Goal: Information Seeking & Learning: Learn about a topic

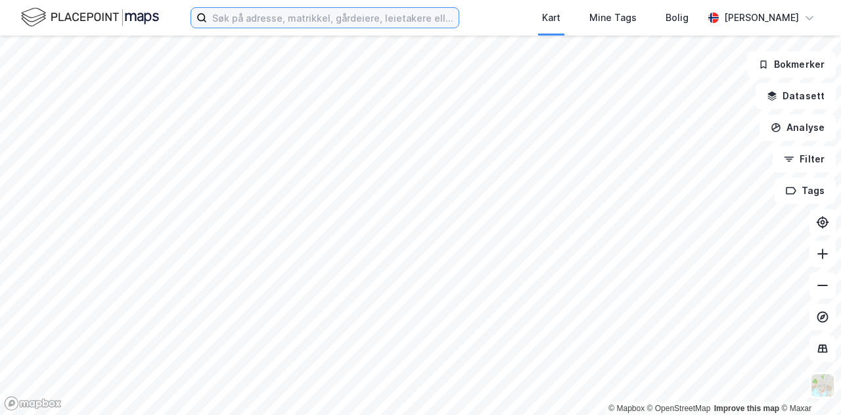
click at [315, 16] on input at bounding box center [333, 18] width 252 height 20
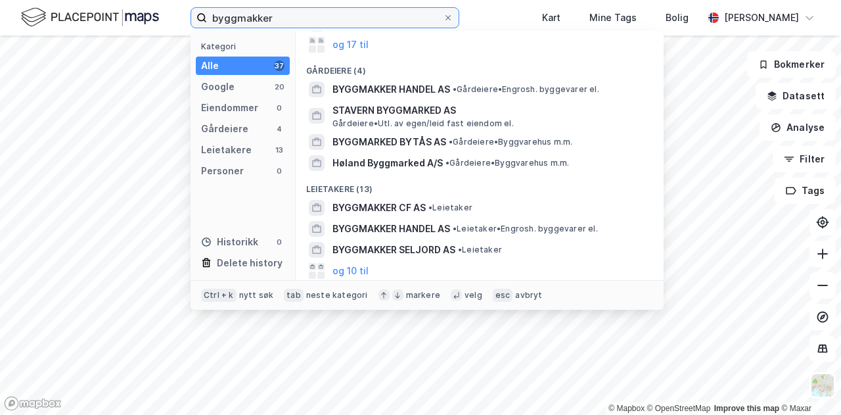
scroll to position [84, 0]
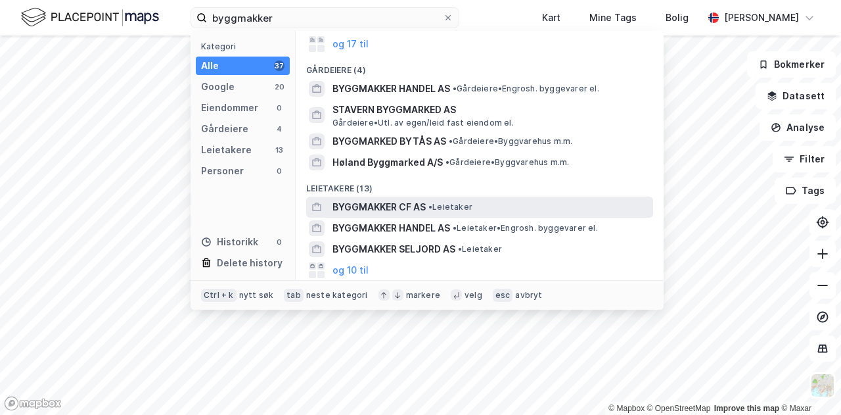
click at [458, 202] on span "• Leietaker" at bounding box center [451, 207] width 44 height 11
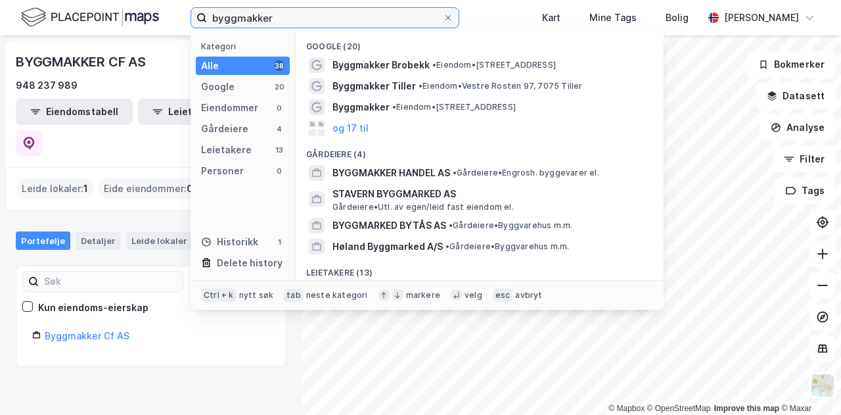
click at [308, 14] on input "byggmakker" at bounding box center [325, 18] width 236 height 20
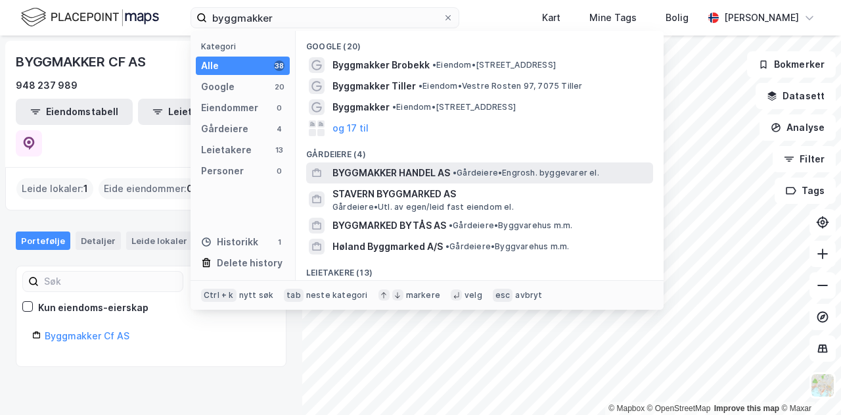
click at [446, 177] on span "BYGGMAKKER HANDEL AS" at bounding box center [392, 173] width 118 height 16
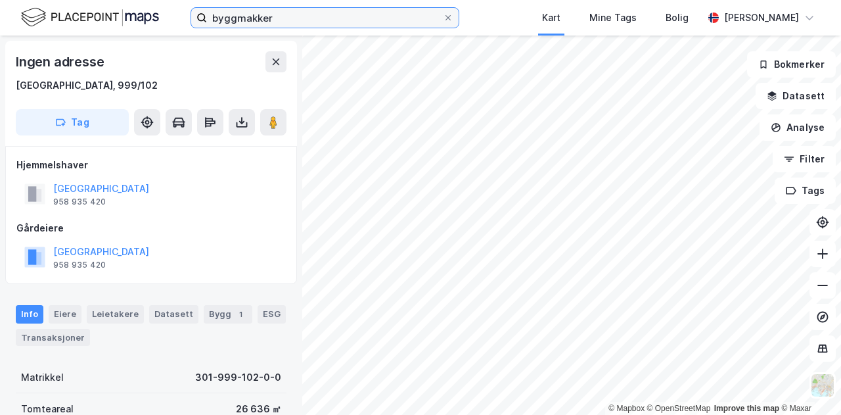
click at [314, 20] on input "byggmakker" at bounding box center [325, 18] width 236 height 20
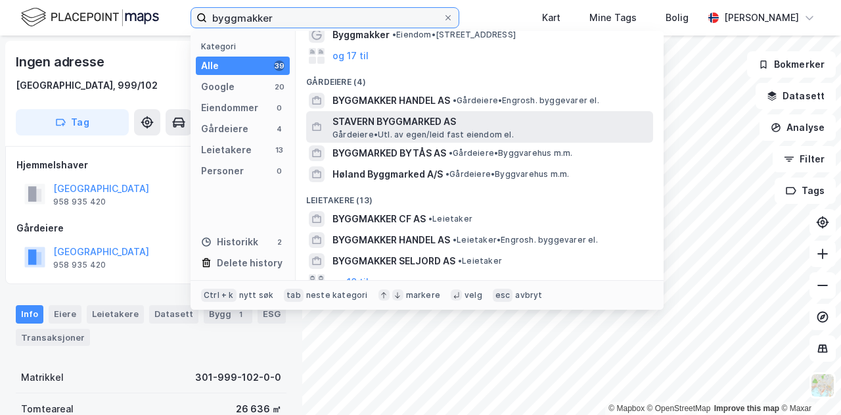
scroll to position [92, 0]
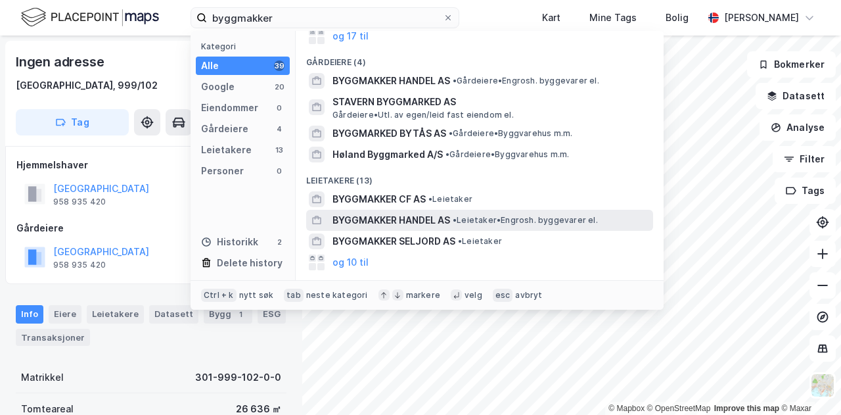
click at [401, 220] on span "BYGGMAKKER HANDEL AS" at bounding box center [392, 220] width 118 height 16
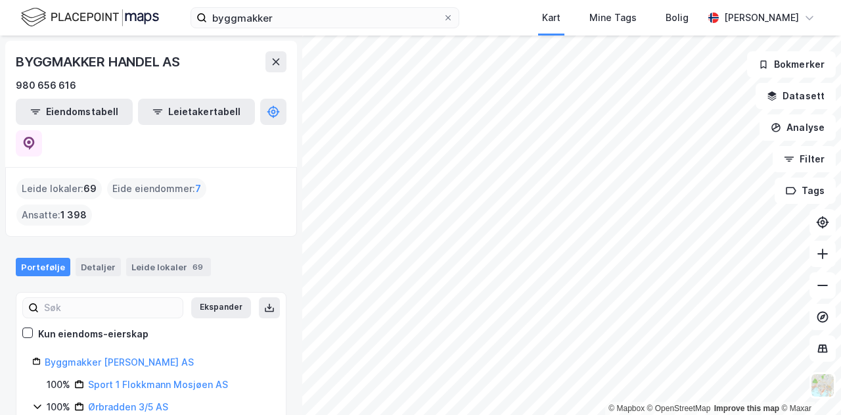
click at [69, 178] on div "Leide lokaler : 69" at bounding box center [58, 188] width 85 height 21
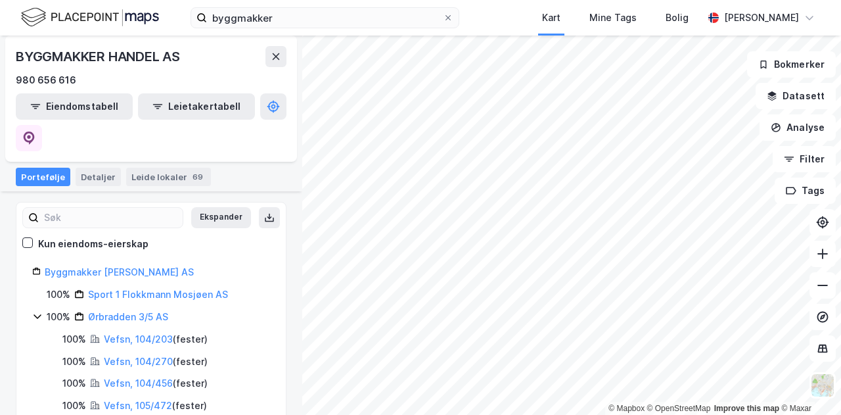
scroll to position [93, 0]
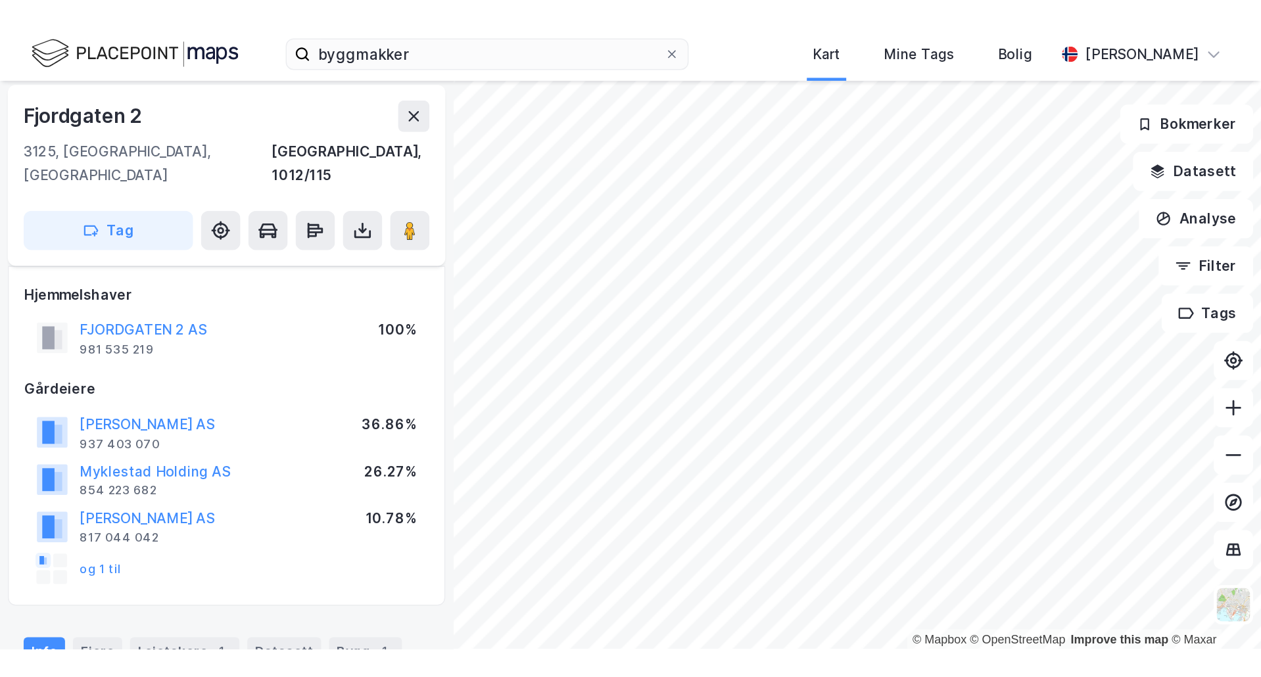
scroll to position [55, 0]
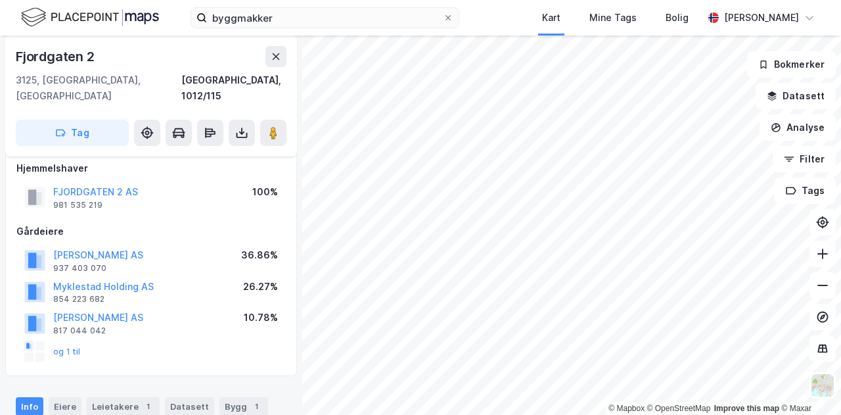
click at [66, 57] on div "Fjordgaten 2" at bounding box center [57, 56] width 82 height 21
click at [0, 0] on button "FJORDGATEN 2 AS" at bounding box center [0, 0] width 0 height 0
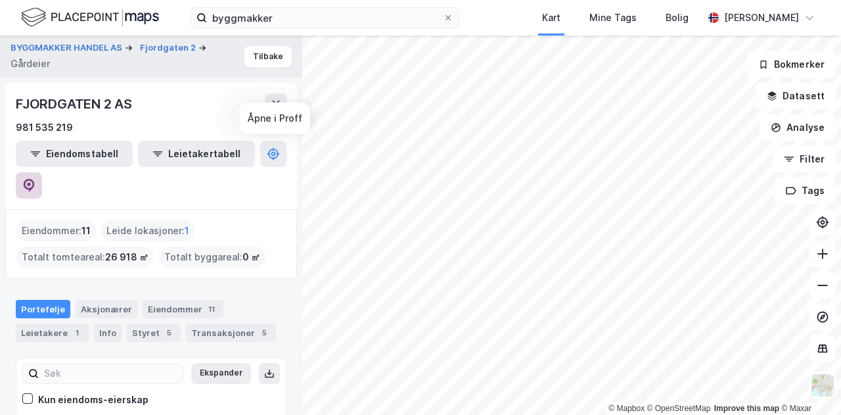
click at [35, 179] on icon at bounding box center [28, 185] width 13 height 13
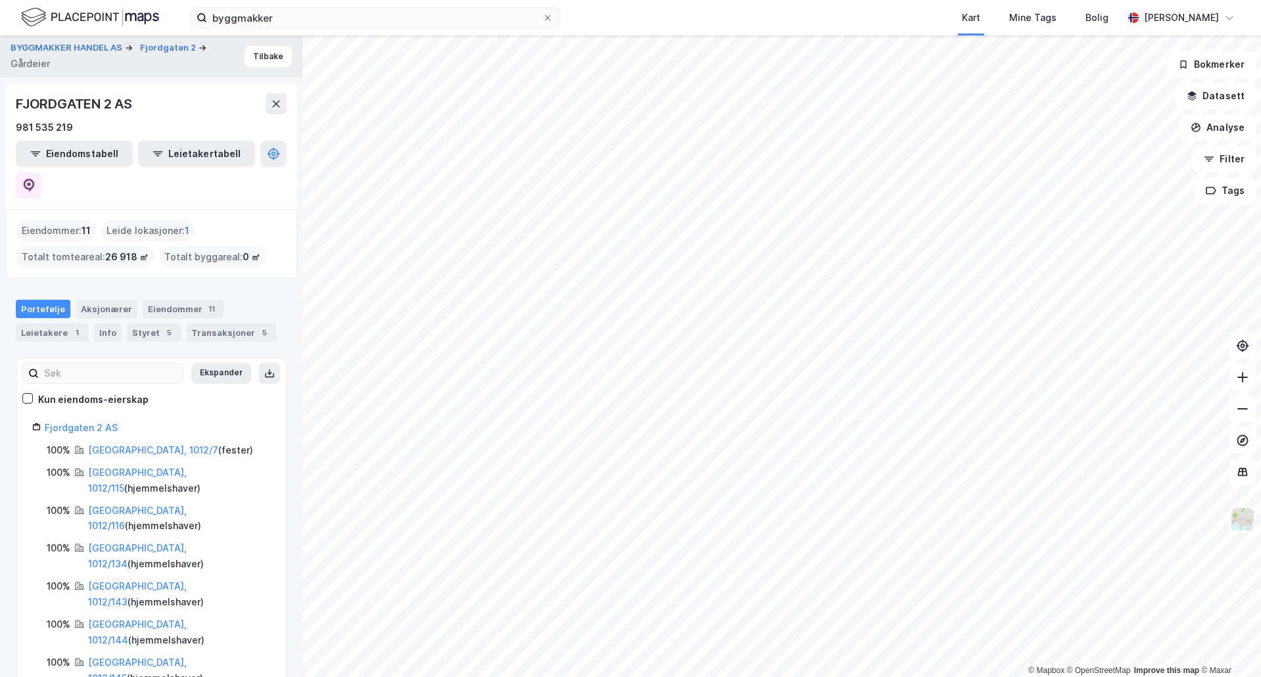
scroll to position [5, 0]
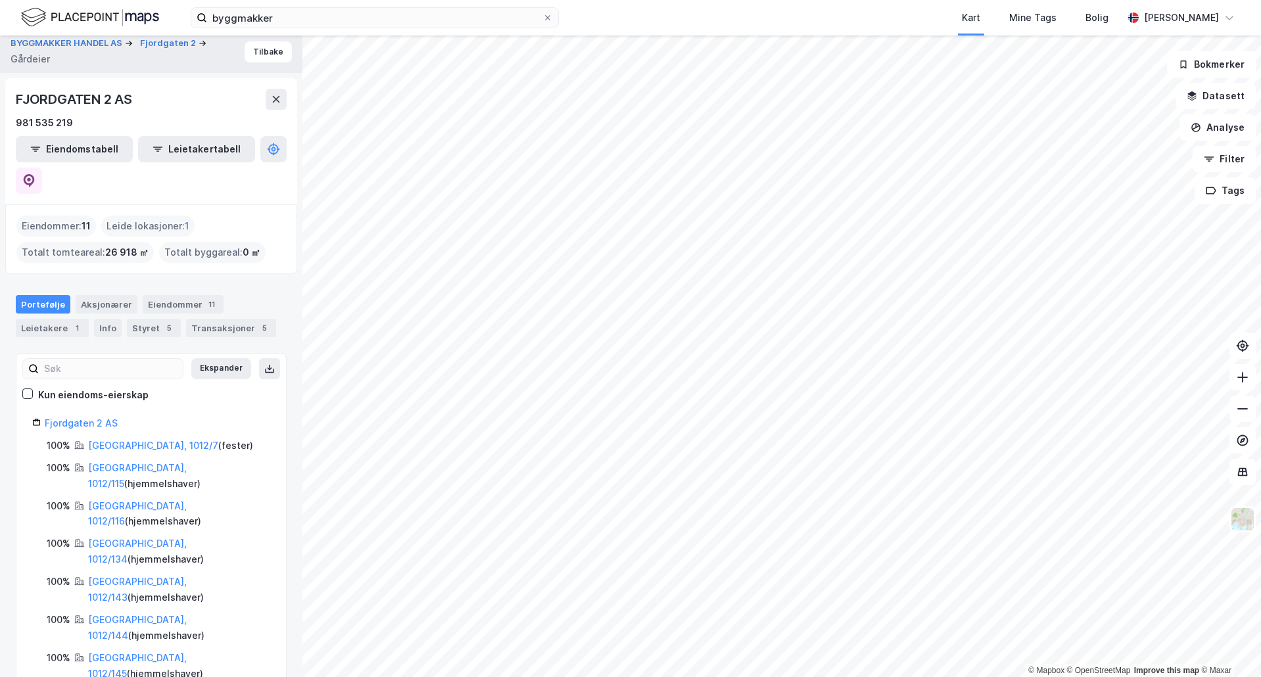
click at [60, 216] on div "Eiendommer : 11" at bounding box center [56, 226] width 80 height 21
click at [97, 414] on link "Fjordgaten 2 AS" at bounding box center [81, 422] width 73 height 11
click at [97, 319] on div "Info" at bounding box center [108, 328] width 28 height 18
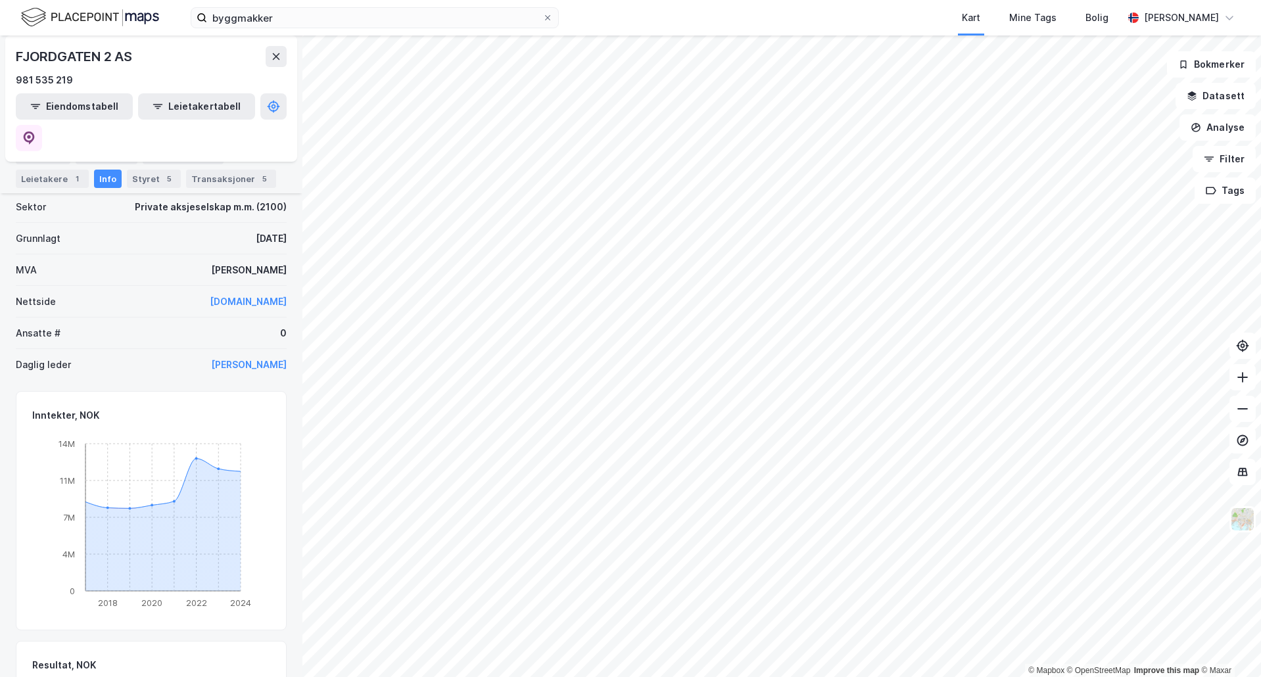
scroll to position [197, 0]
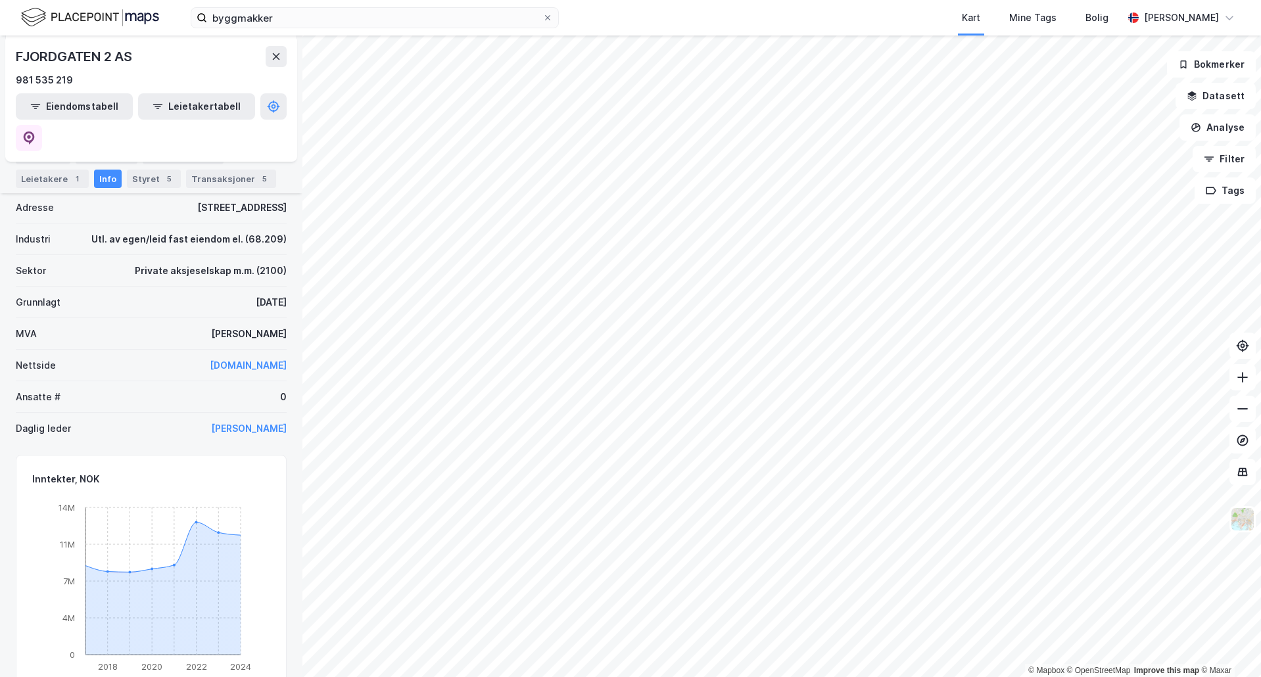
click at [250, 360] on link "www.driveeiendom.no" at bounding box center [248, 365] width 77 height 11
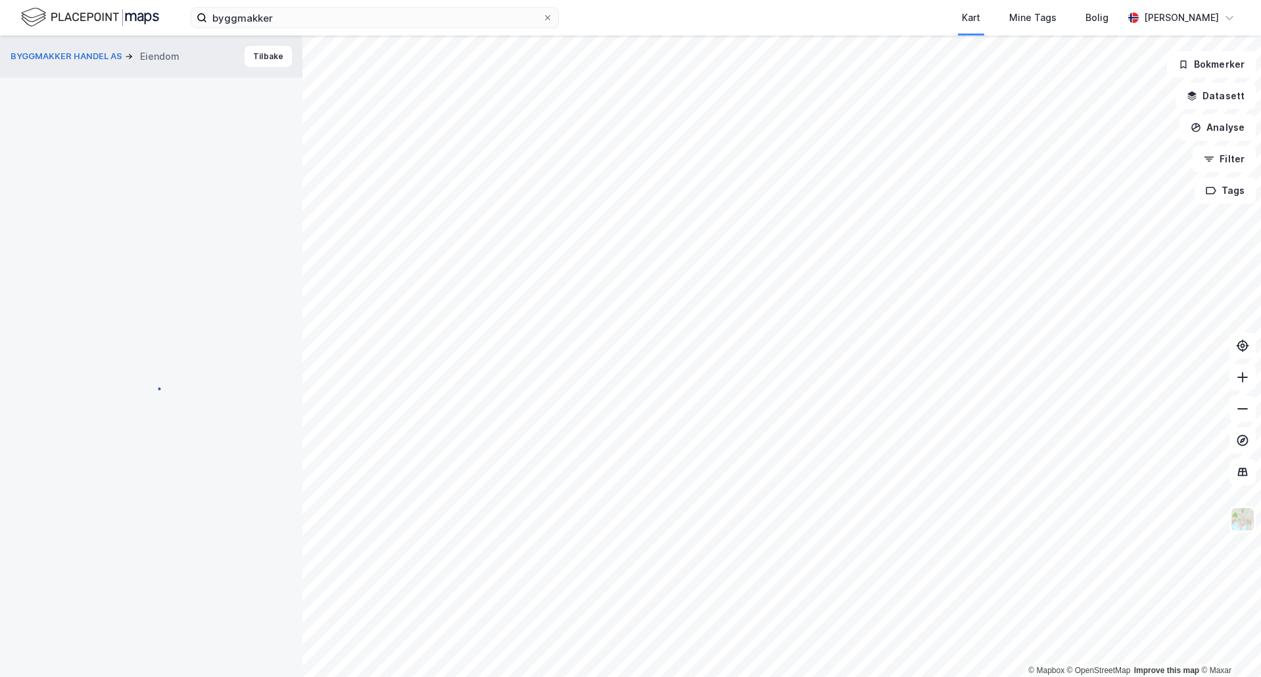
scroll to position [55, 0]
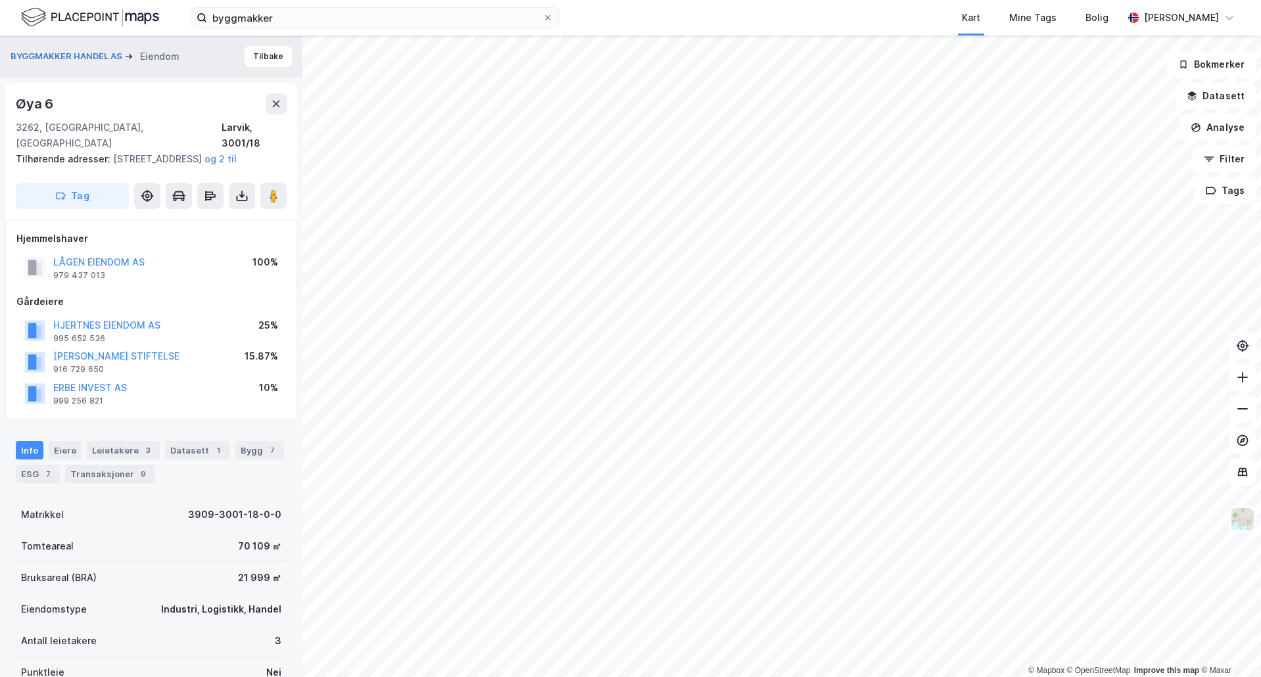
scroll to position [55, 0]
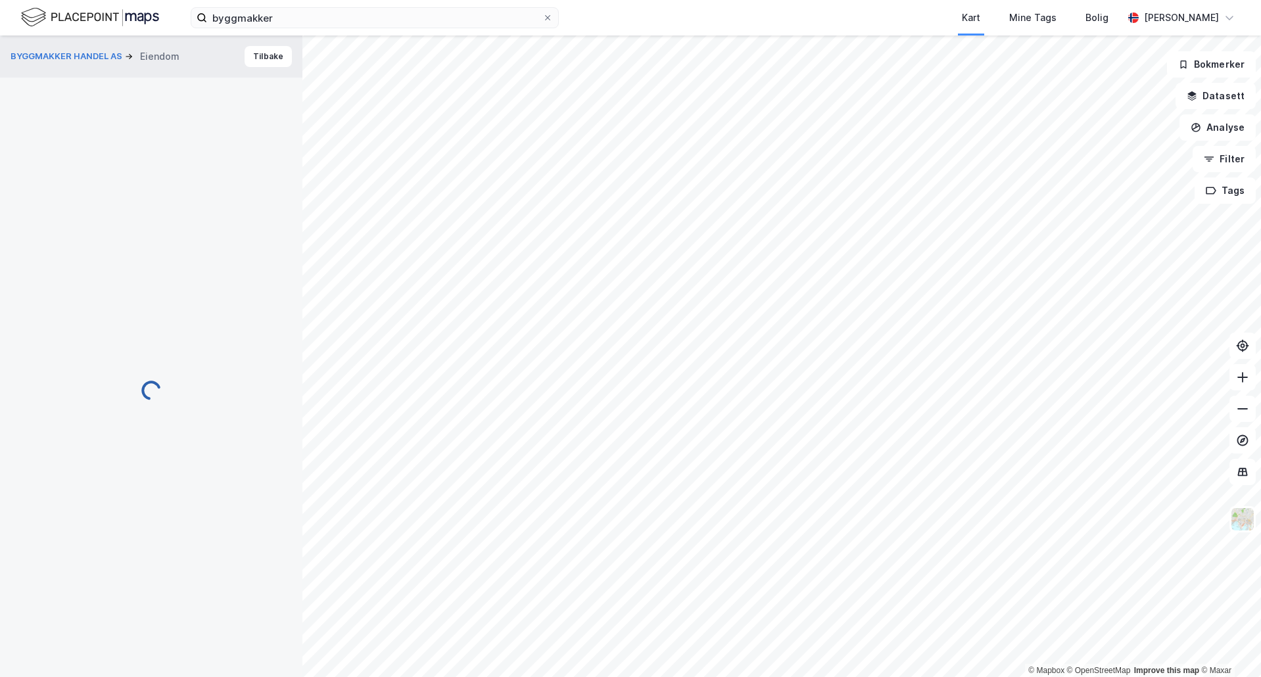
scroll to position [55, 0]
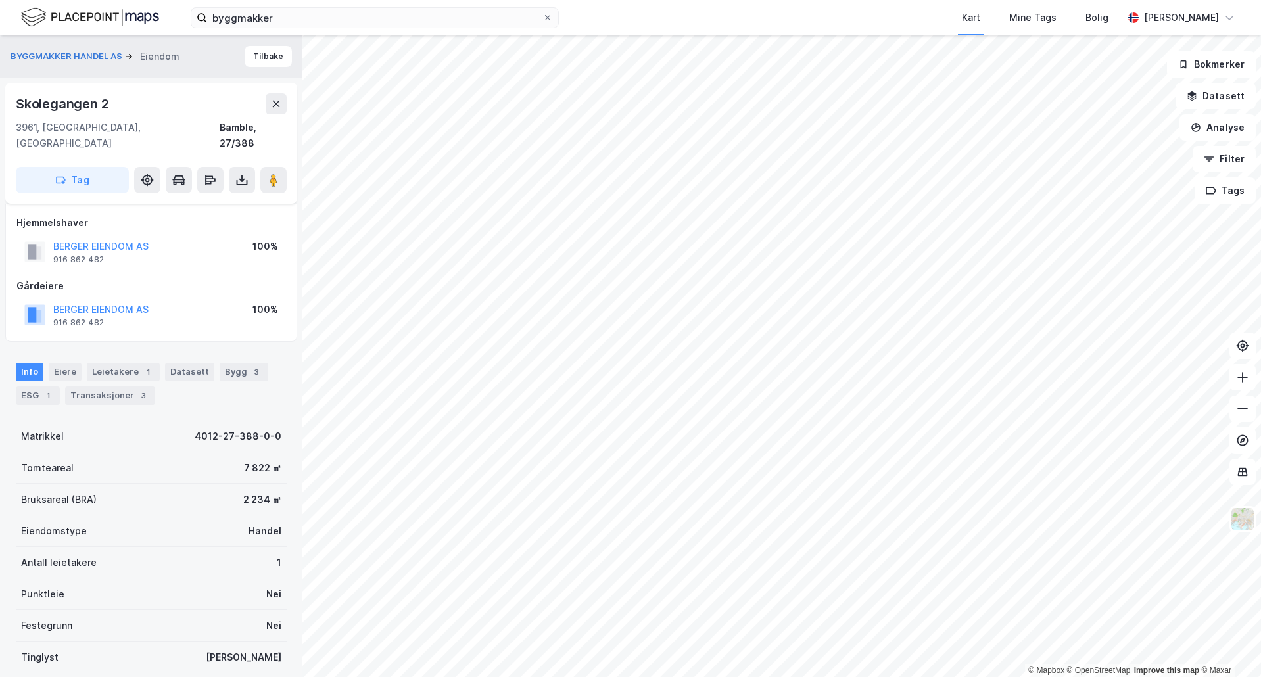
scroll to position [55, 0]
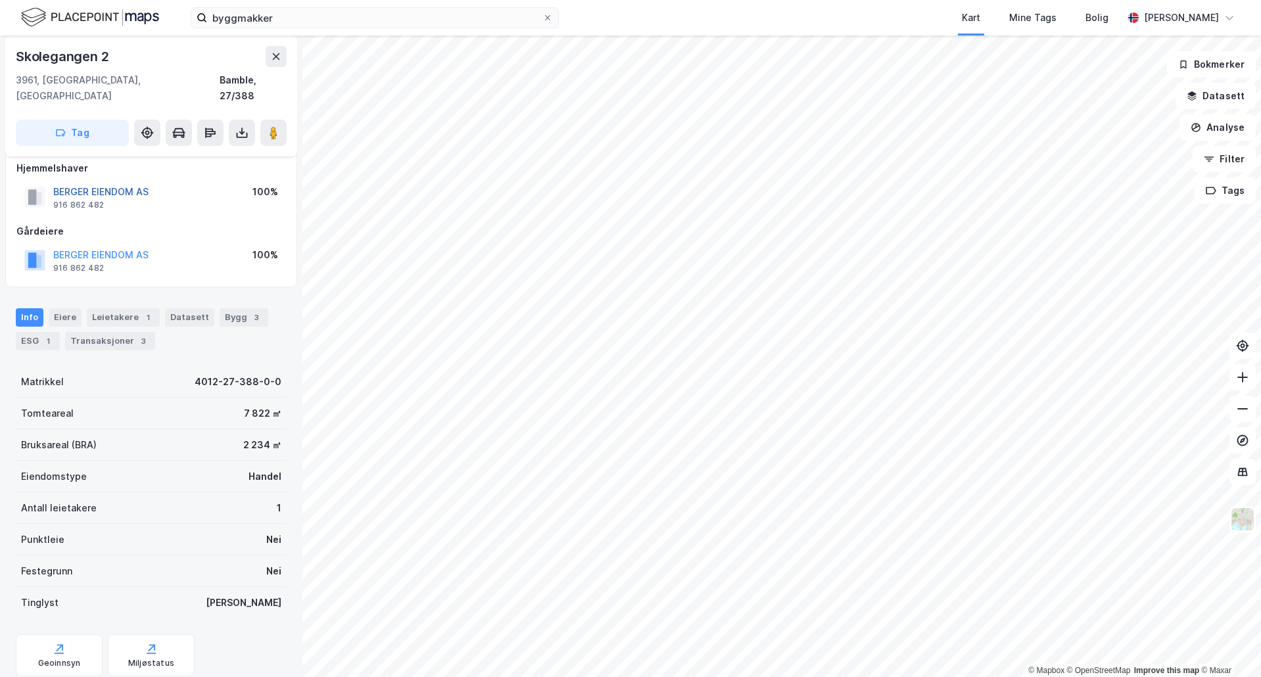
click at [0, 0] on button "BERGER EIENDOM AS" at bounding box center [0, 0] width 0 height 0
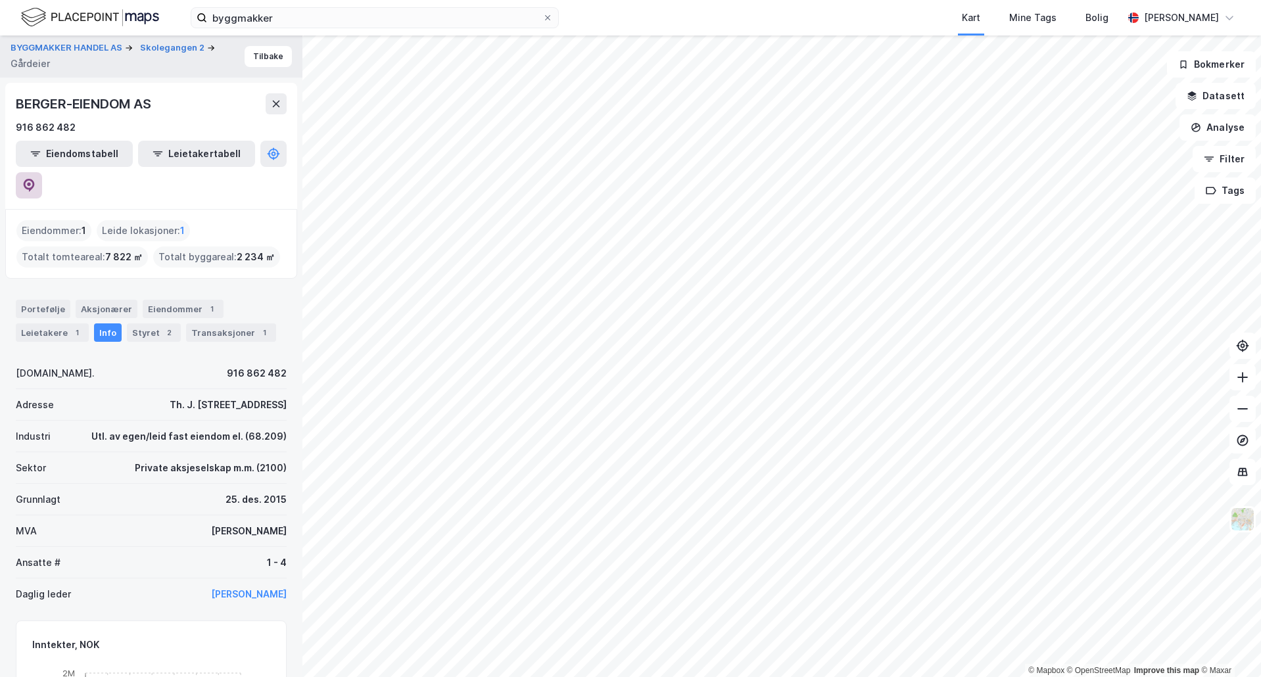
click at [35, 179] on icon at bounding box center [28, 185] width 13 height 13
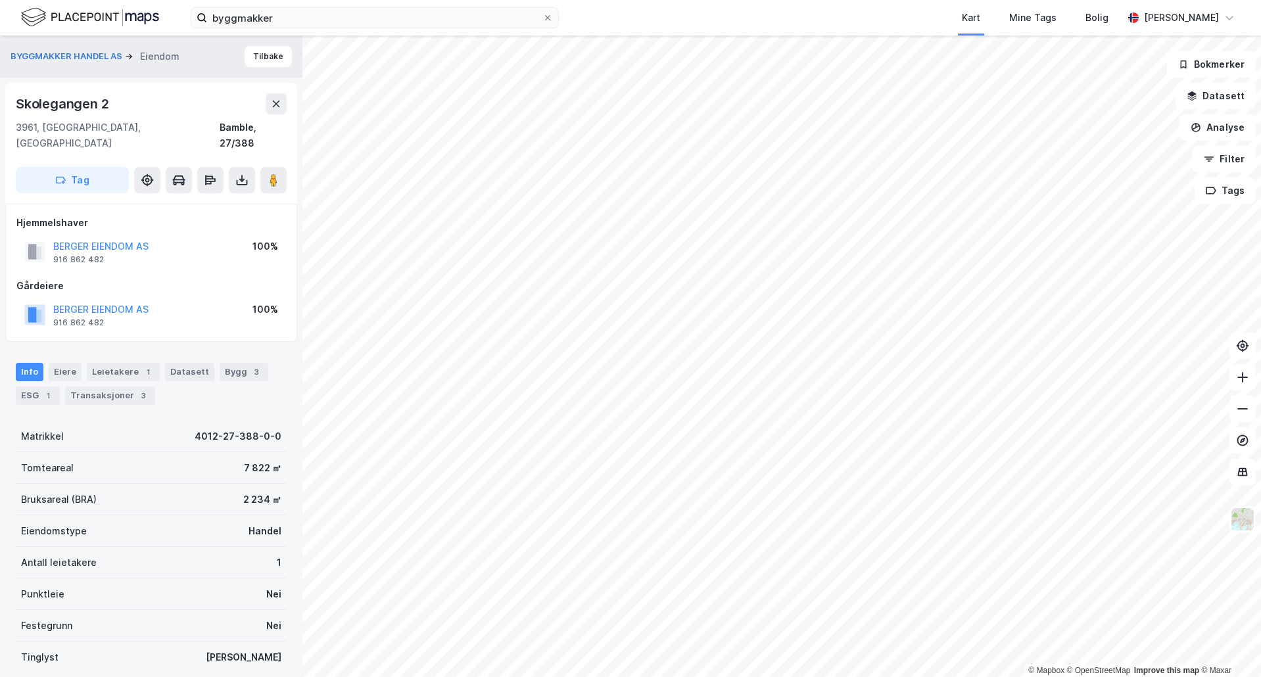
scroll to position [55, 0]
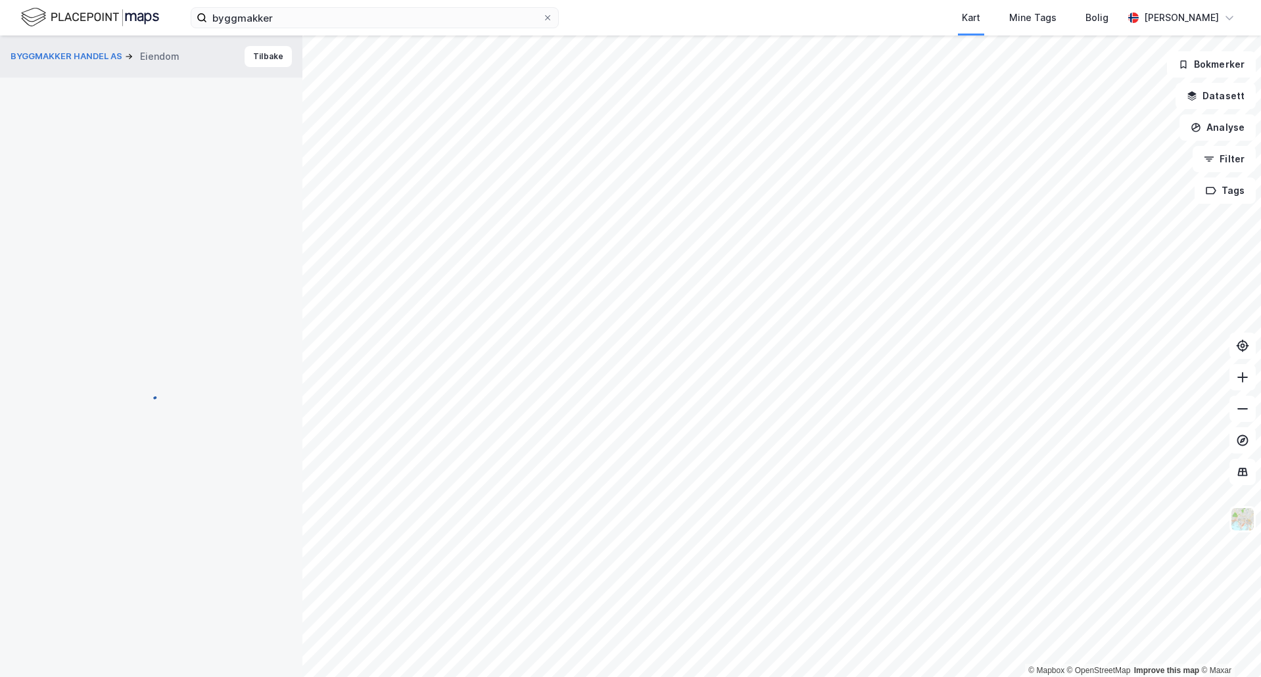
scroll to position [55, 0]
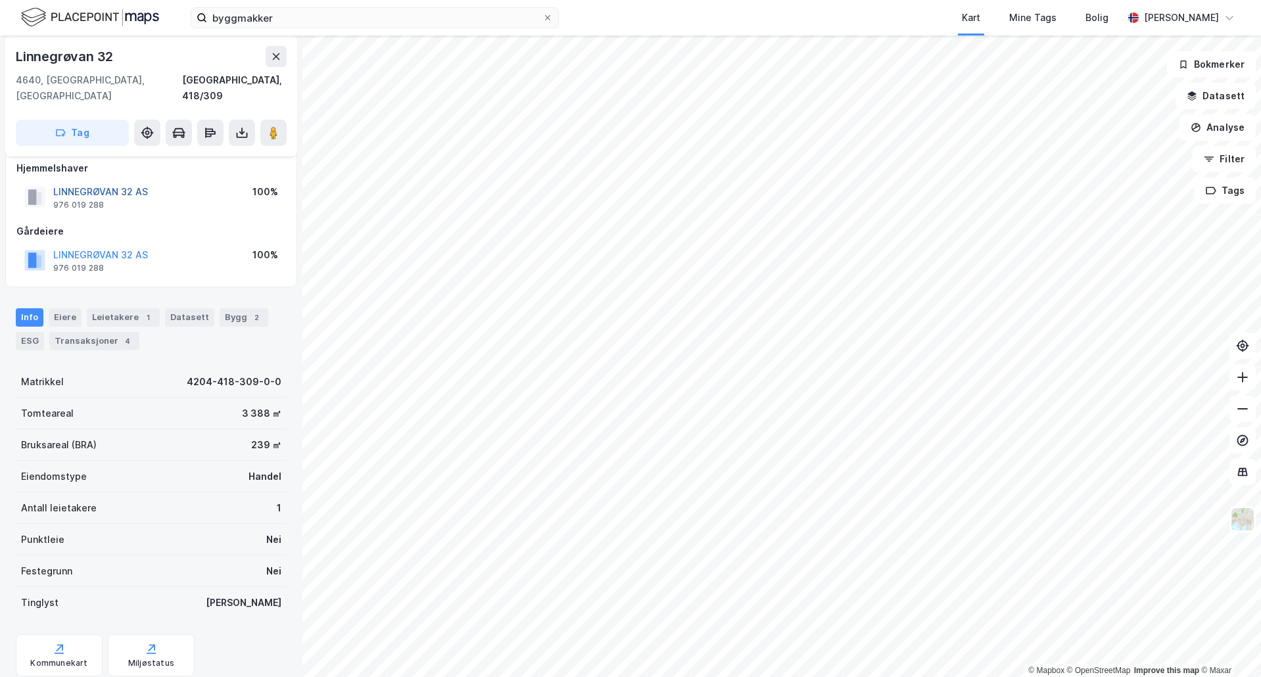
click at [0, 0] on button "LINNEGRØVAN 32 AS" at bounding box center [0, 0] width 0 height 0
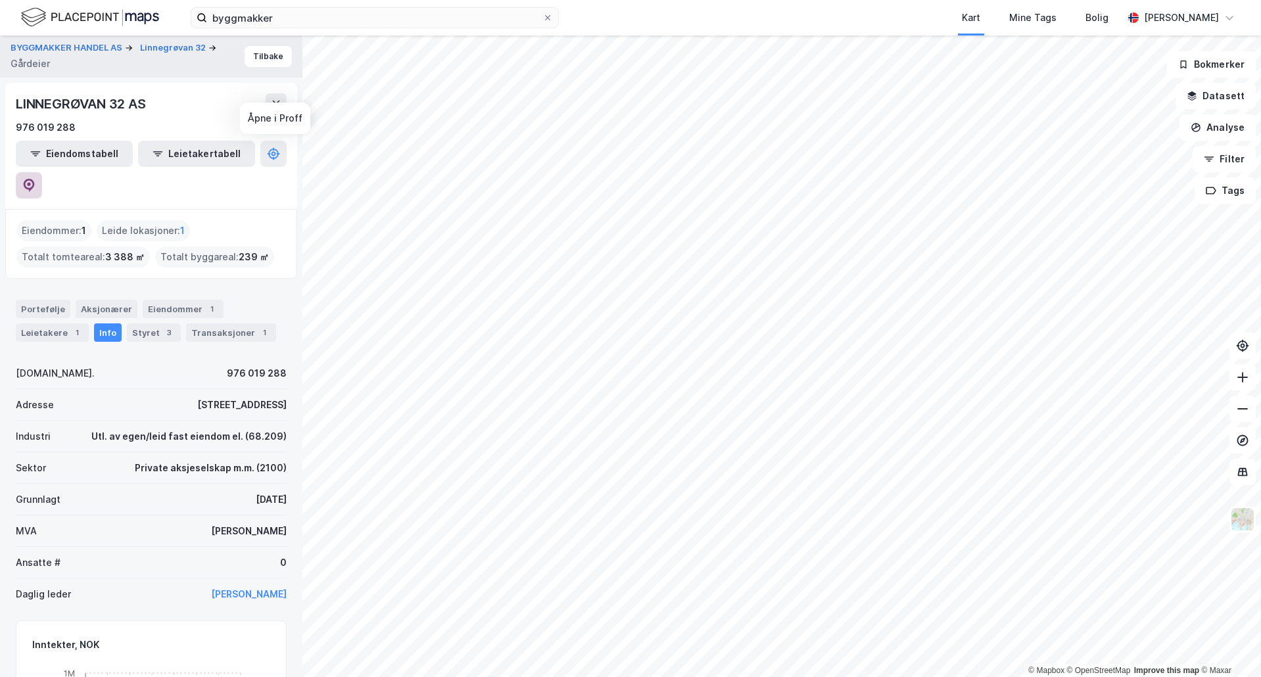
click at [42, 172] on button at bounding box center [29, 185] width 26 height 26
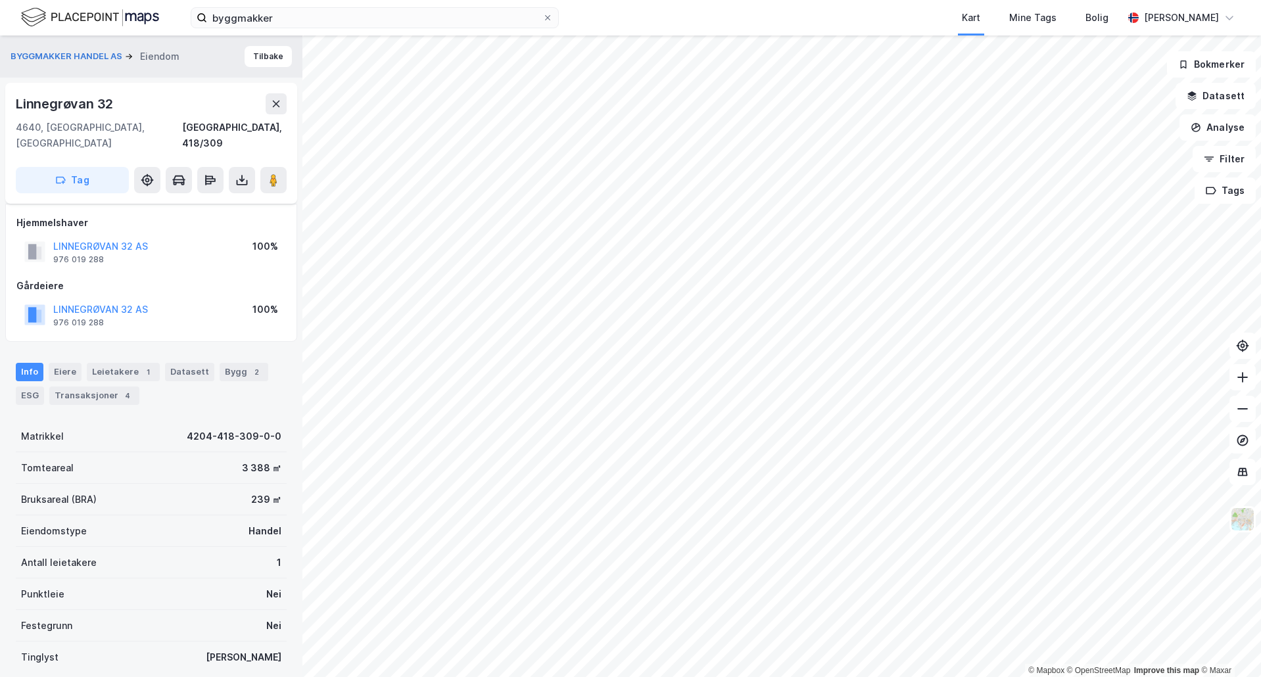
scroll to position [55, 0]
click at [69, 363] on div "Eiere" at bounding box center [65, 372] width 33 height 18
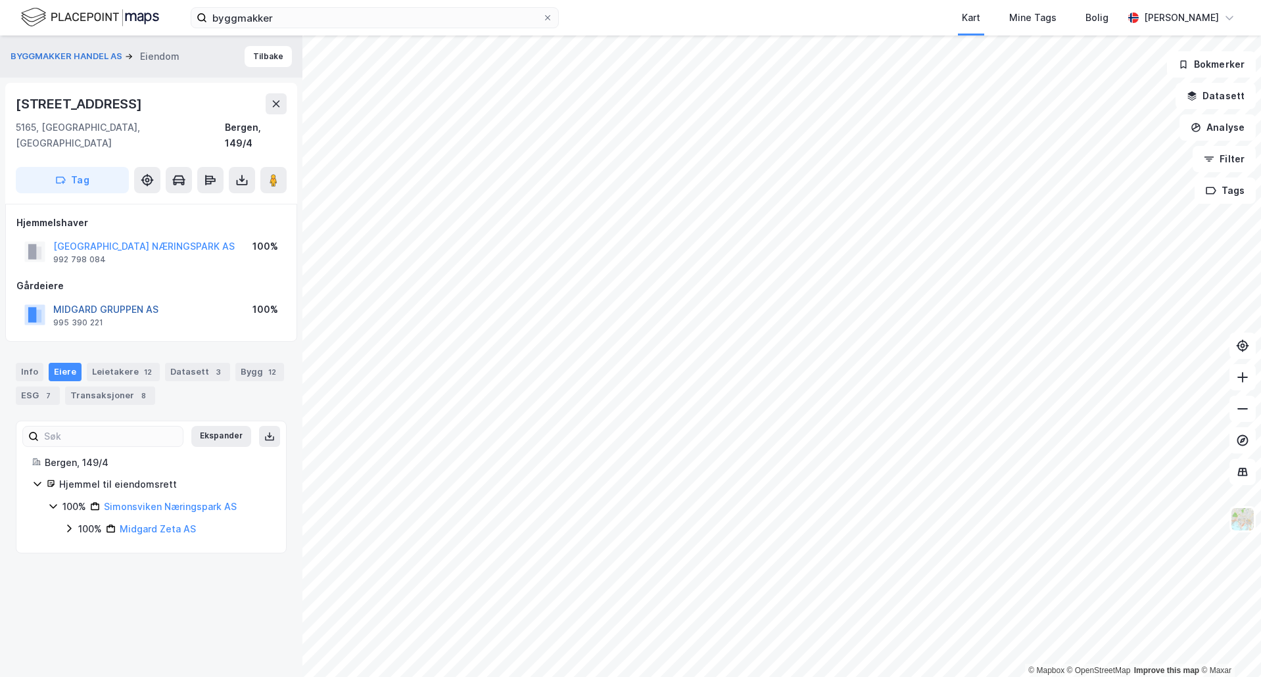
click at [0, 0] on button "MIDGARD GRUPPEN AS" at bounding box center [0, 0] width 0 height 0
click at [0, 0] on button "WÆRAAS INVEST AS" at bounding box center [0, 0] width 0 height 0
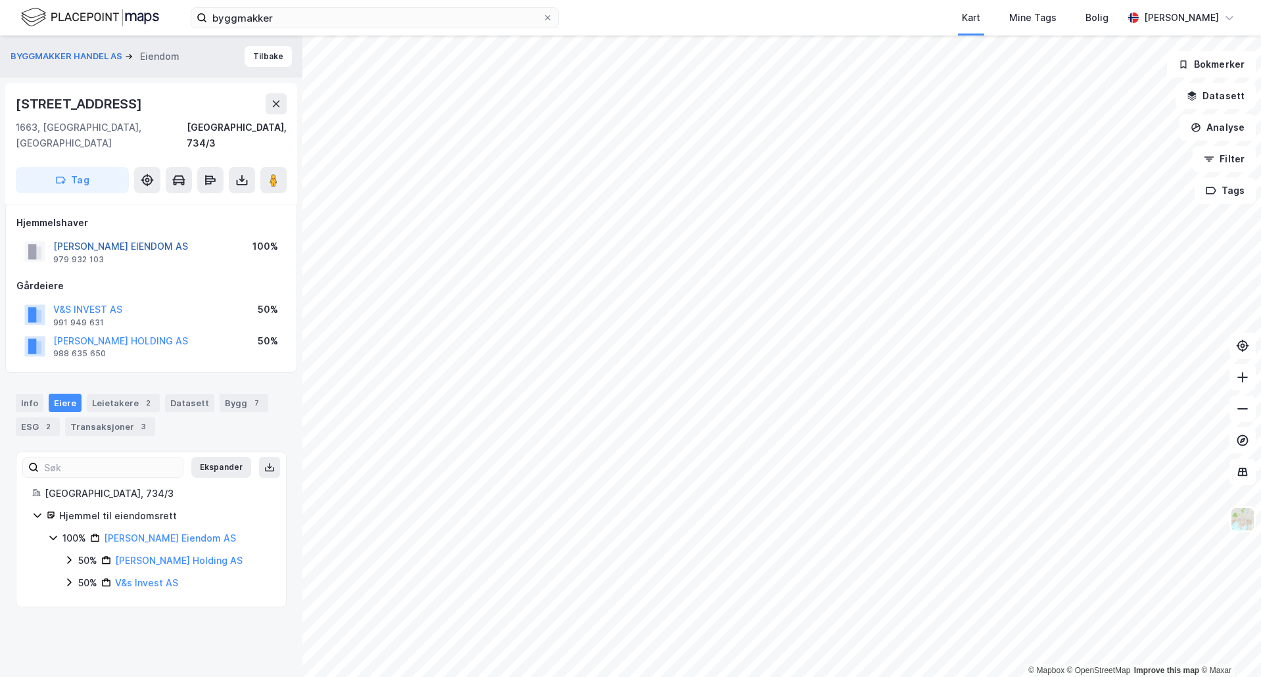
click at [0, 0] on button "SAXEGÅRD EIENDOM AS" at bounding box center [0, 0] width 0 height 0
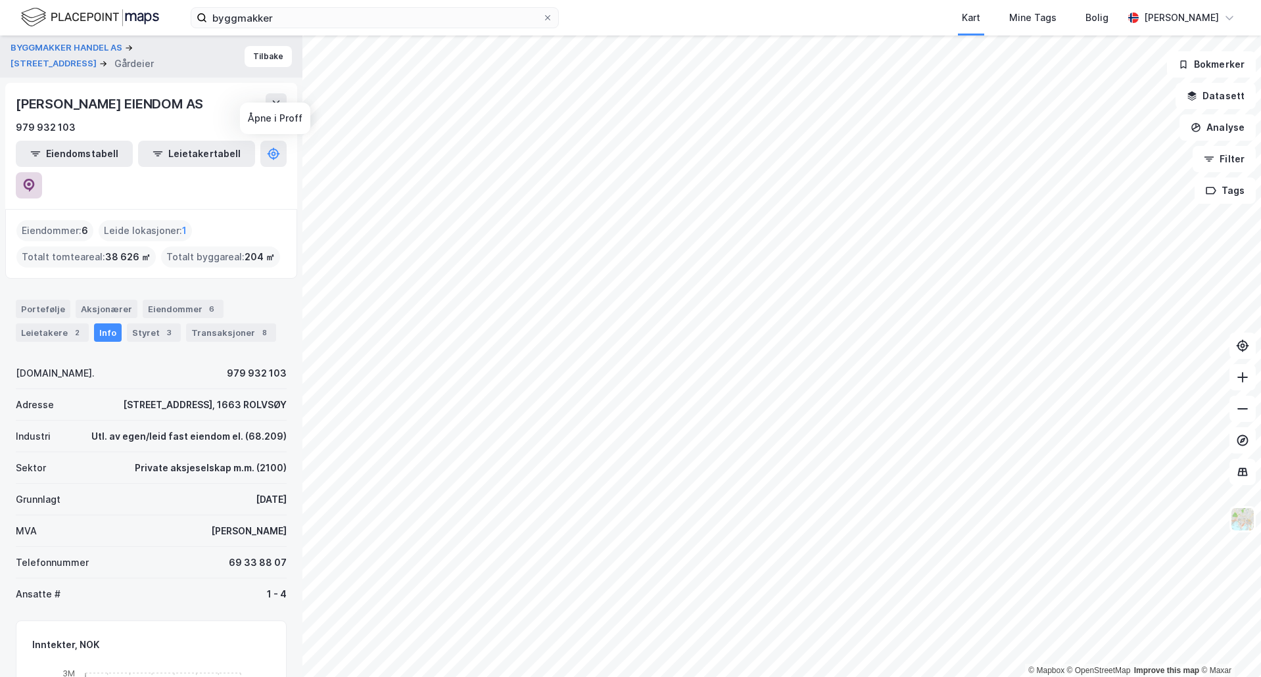
click at [35, 179] on icon at bounding box center [29, 185] width 11 height 13
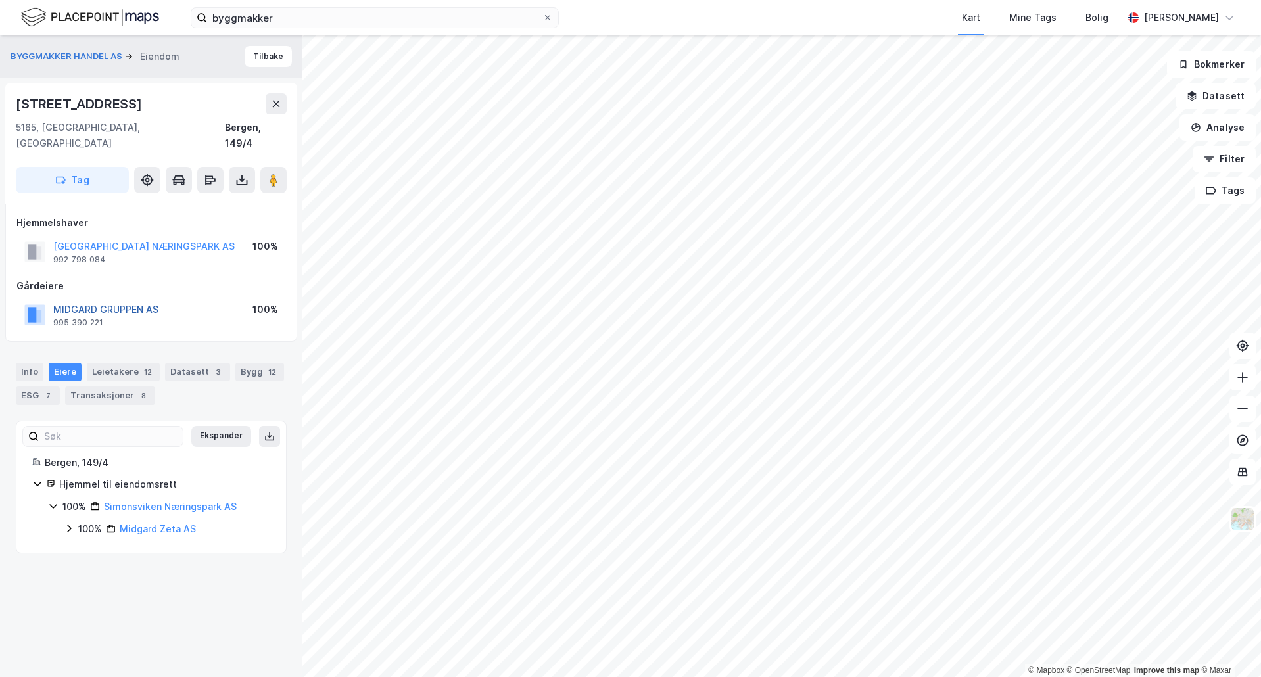
click at [0, 0] on button "MIDGARD GRUPPEN AS" at bounding box center [0, 0] width 0 height 0
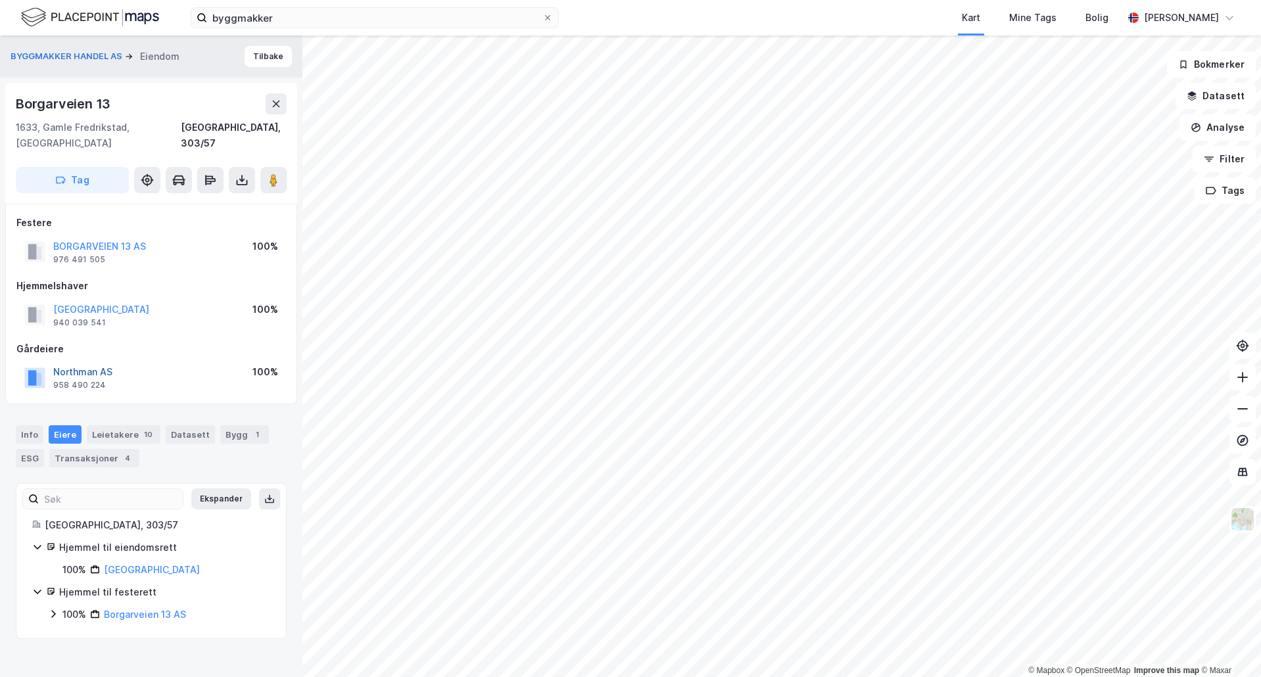
click at [0, 0] on button "Northman AS" at bounding box center [0, 0] width 0 height 0
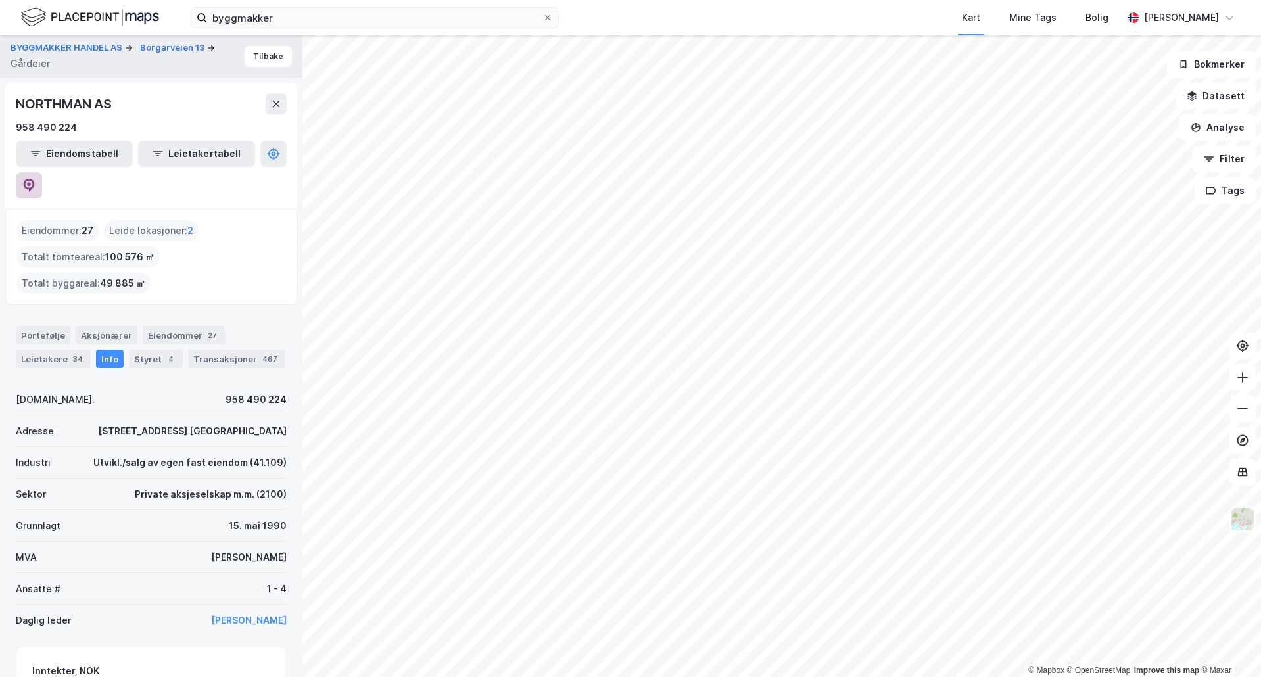
click at [35, 179] on icon at bounding box center [29, 185] width 11 height 13
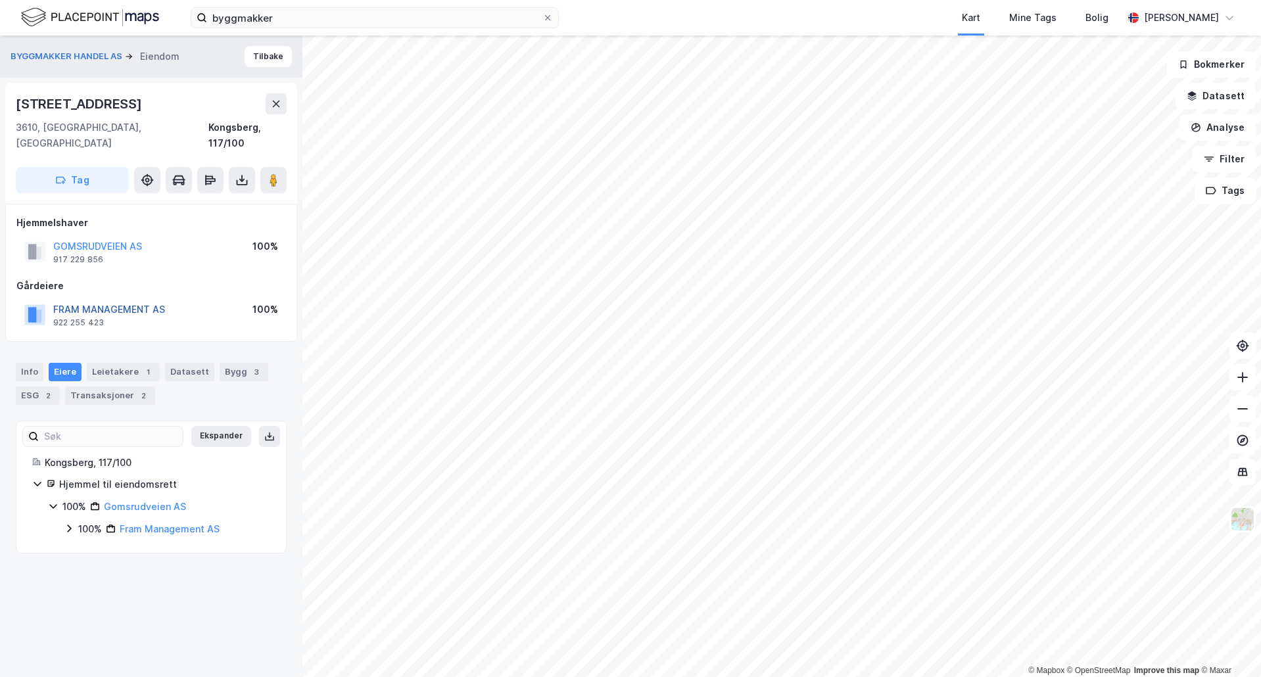
click at [0, 0] on button "FRAM MANAGEMENT AS" at bounding box center [0, 0] width 0 height 0
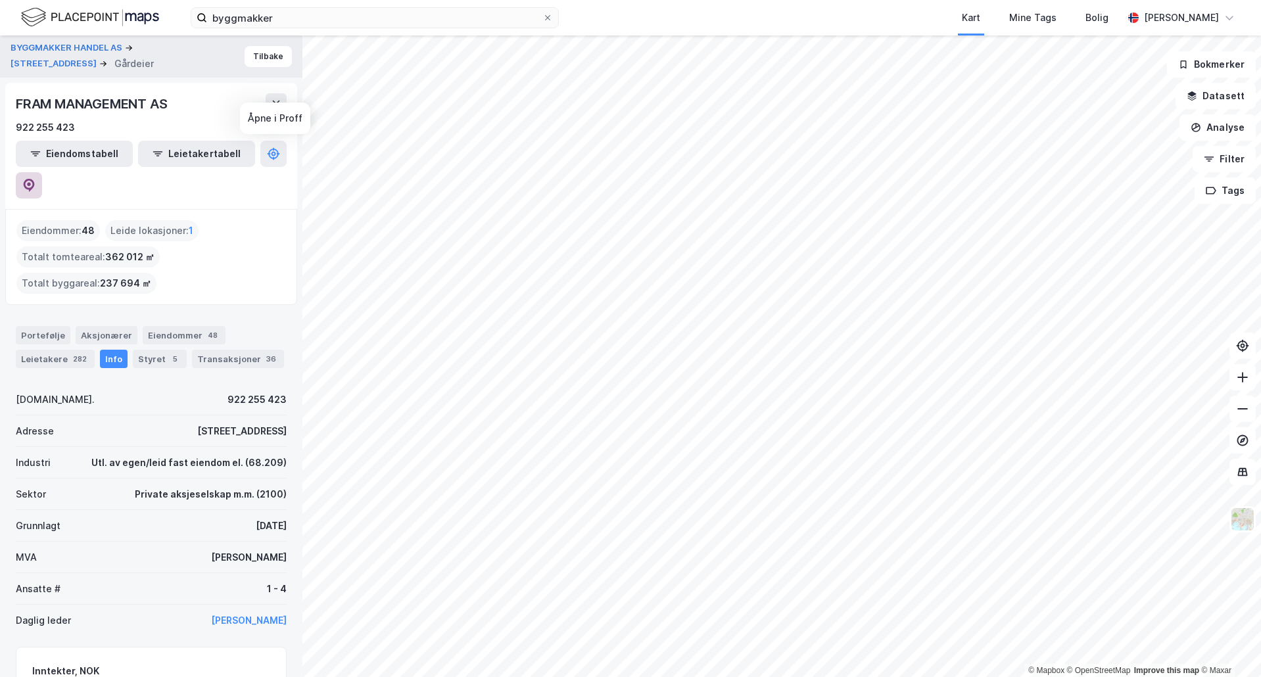
click at [35, 179] on icon at bounding box center [28, 185] width 13 height 13
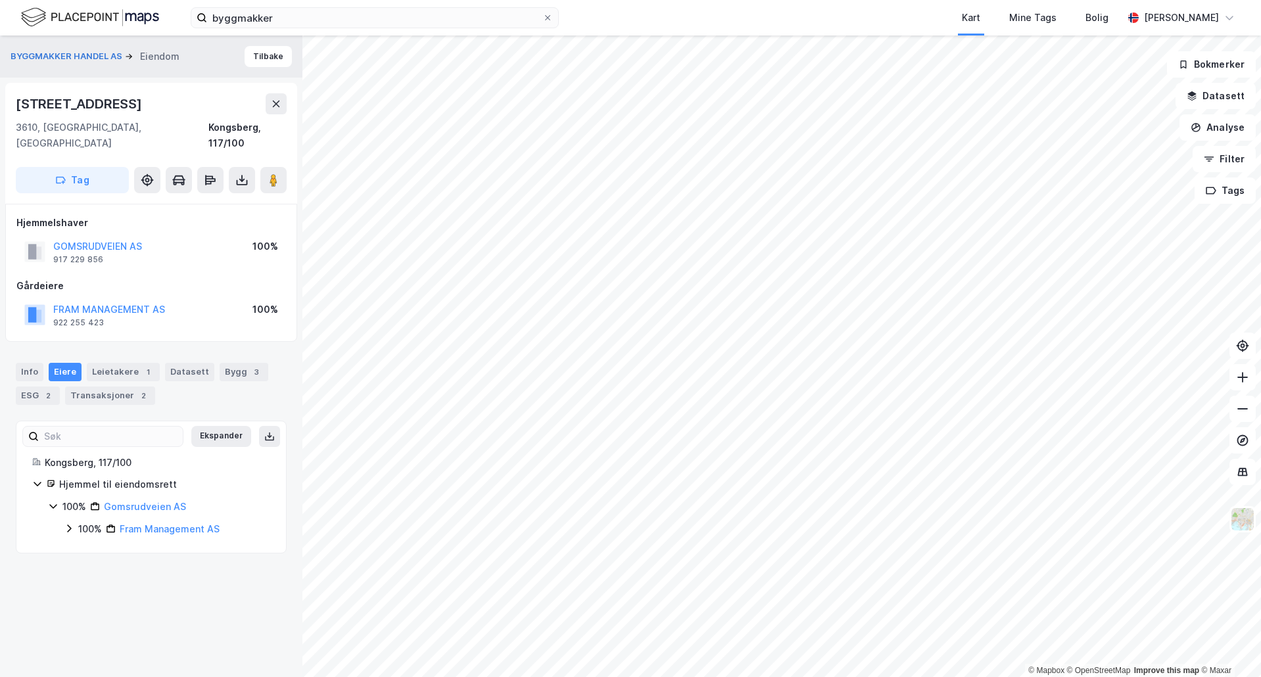
drag, startPoint x: 142, startPoint y: 101, endPoint x: 17, endPoint y: 102, distance: 124.9
click at [17, 102] on div "Bingeplassveien 1" at bounding box center [151, 103] width 271 height 21
copy div "Bingeplassveien 1"
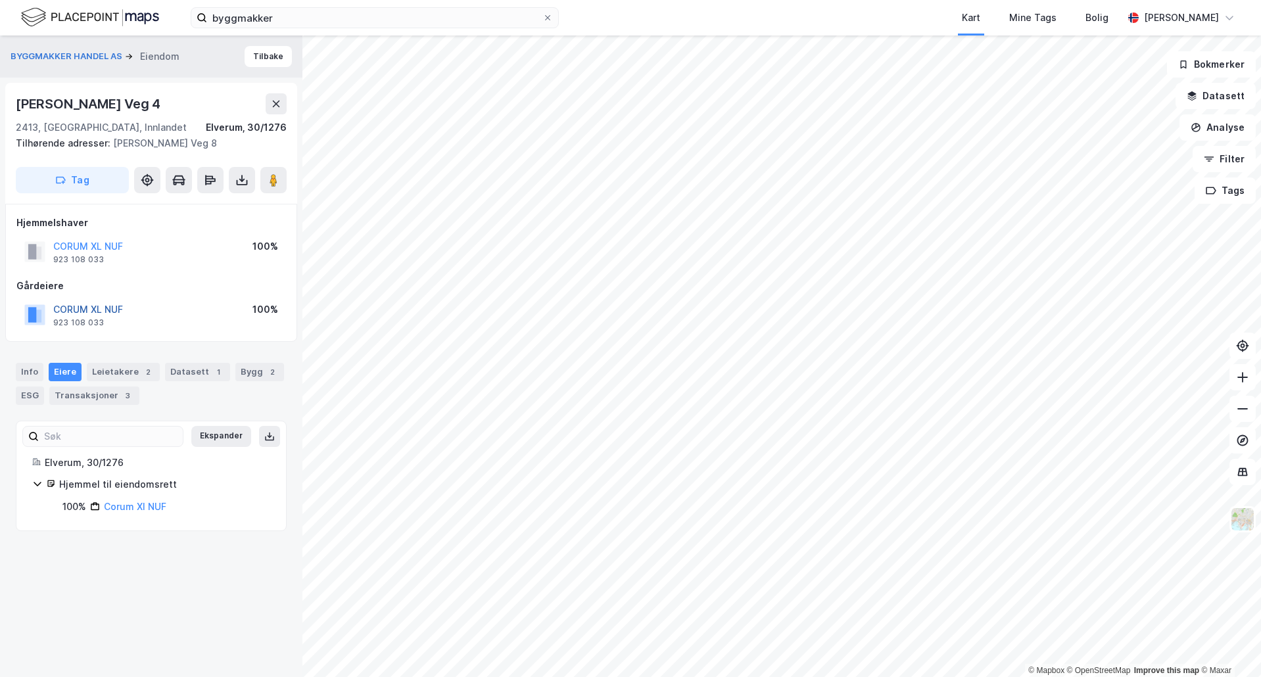
click at [0, 0] on button "CORUM XL NUF" at bounding box center [0, 0] width 0 height 0
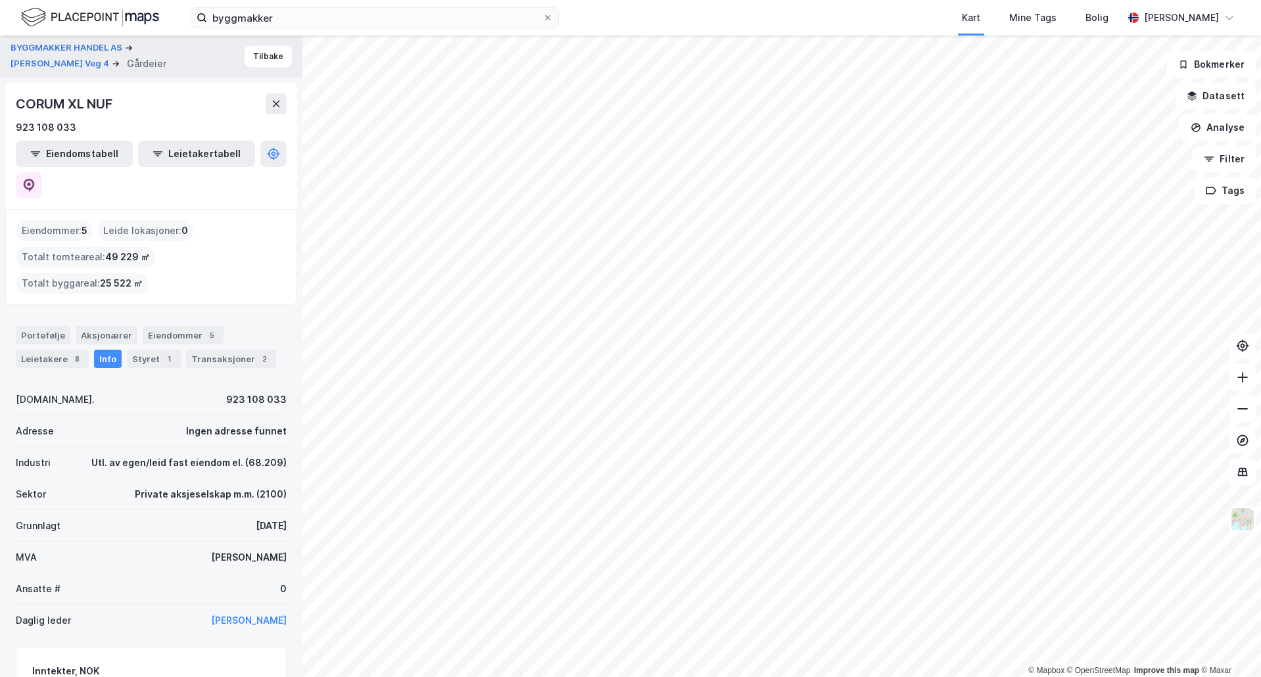
click at [78, 104] on div "CORUM XL NUF" at bounding box center [65, 103] width 99 height 21
copy div "CORUM XL NUF"
click at [176, 326] on div "Eiendommer 5" at bounding box center [183, 335] width 81 height 18
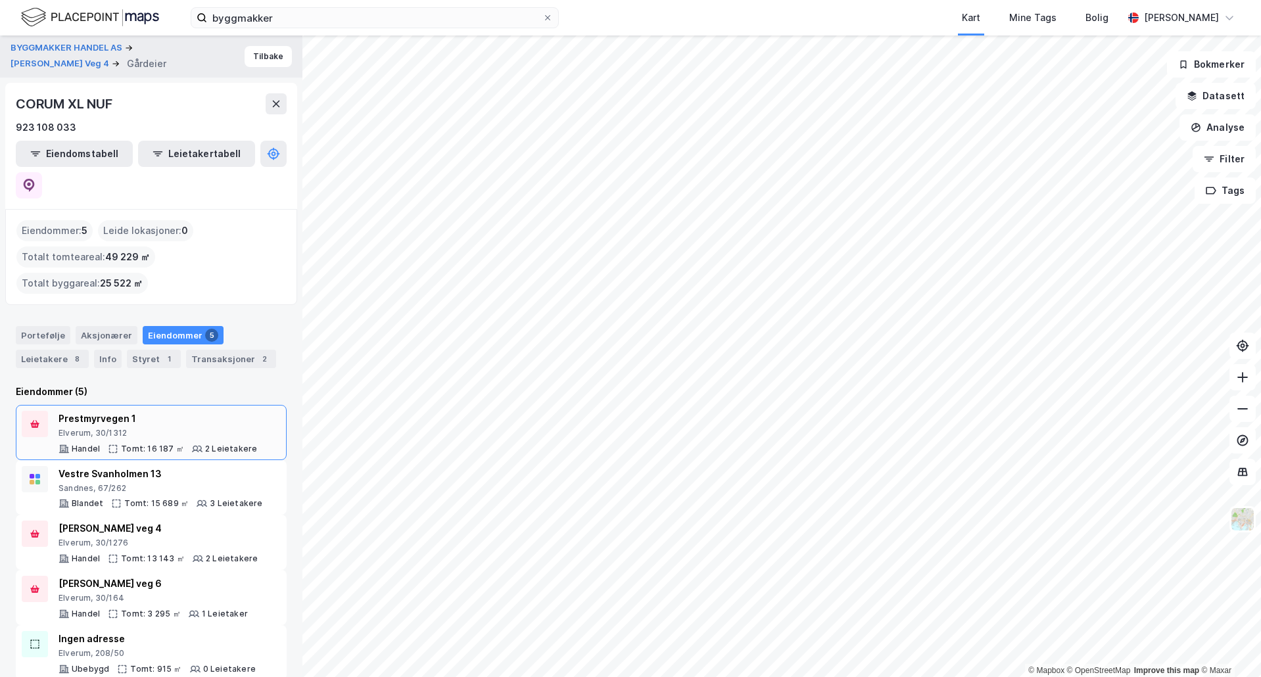
click at [251, 411] on div "Prestmyrvegen 1 Elverum, 30/1312 Handel Tomt: 16 187 ㎡ 2 Leietakere" at bounding box center [151, 432] width 259 height 43
click at [225, 414] on div "3 Leietakere" at bounding box center [236, 503] width 53 height 11
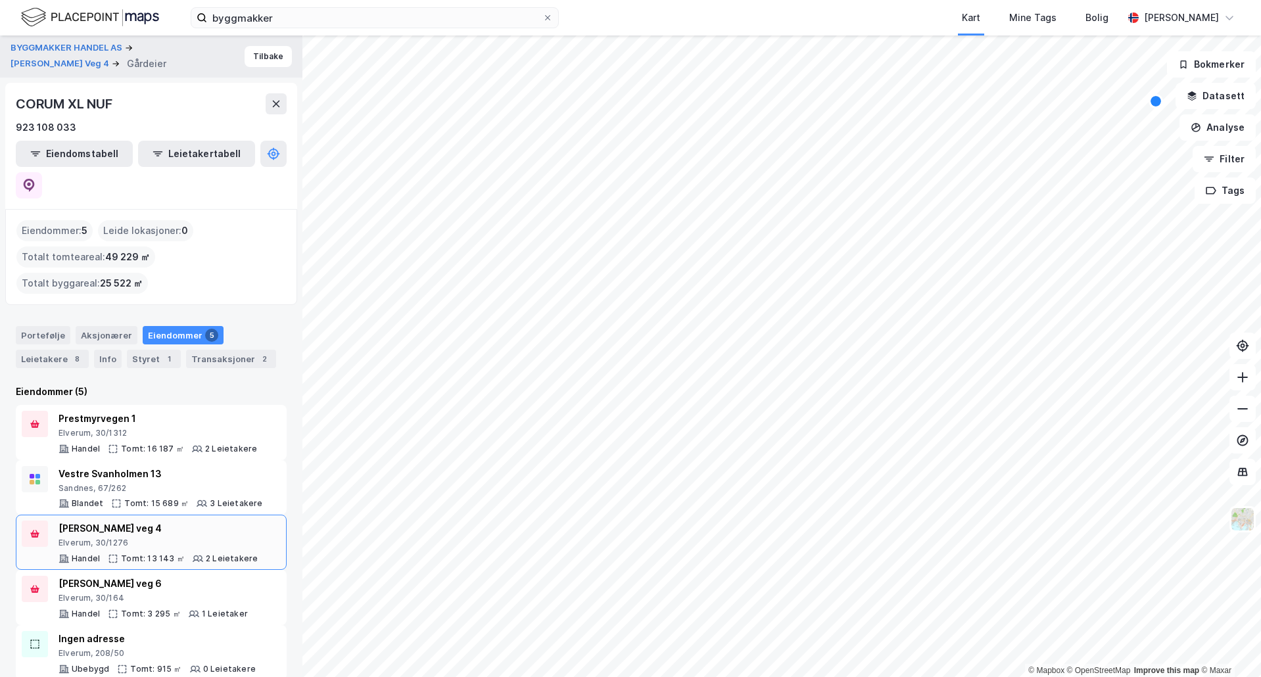
click at [151, 414] on div "Elverum, 30/1276" at bounding box center [157, 543] width 199 height 11
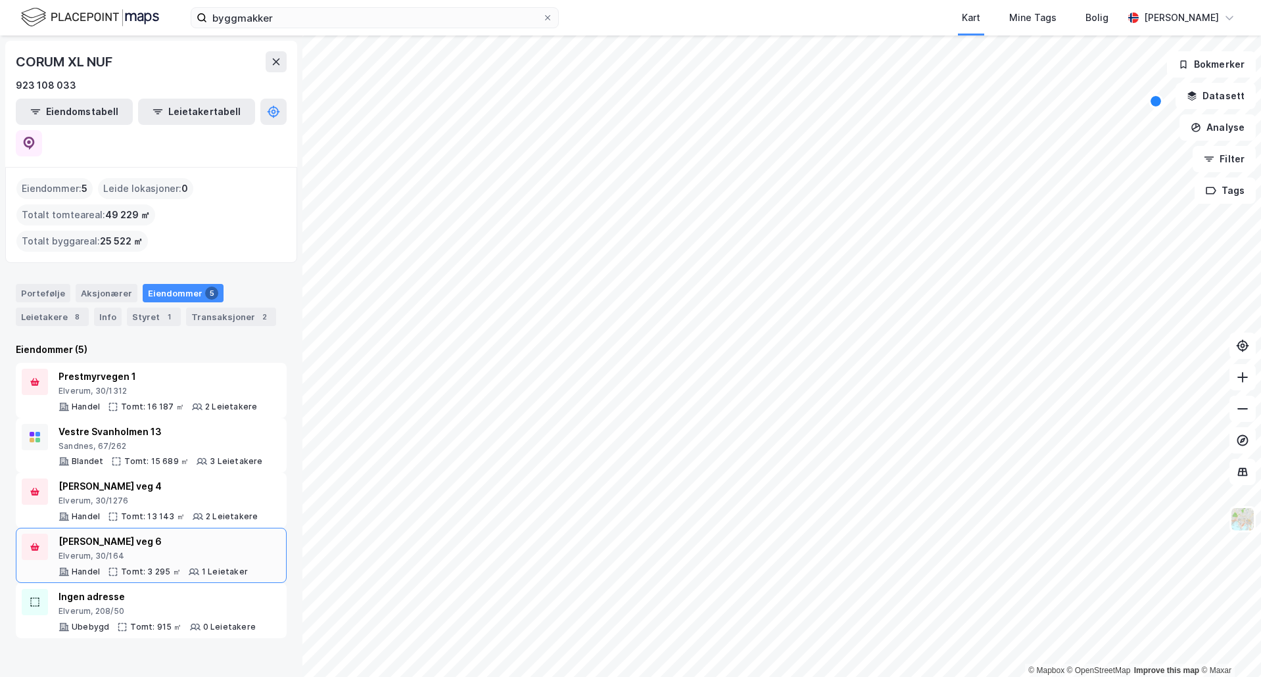
click at [170, 414] on div "Elverum, 30/164" at bounding box center [152, 556] width 189 height 11
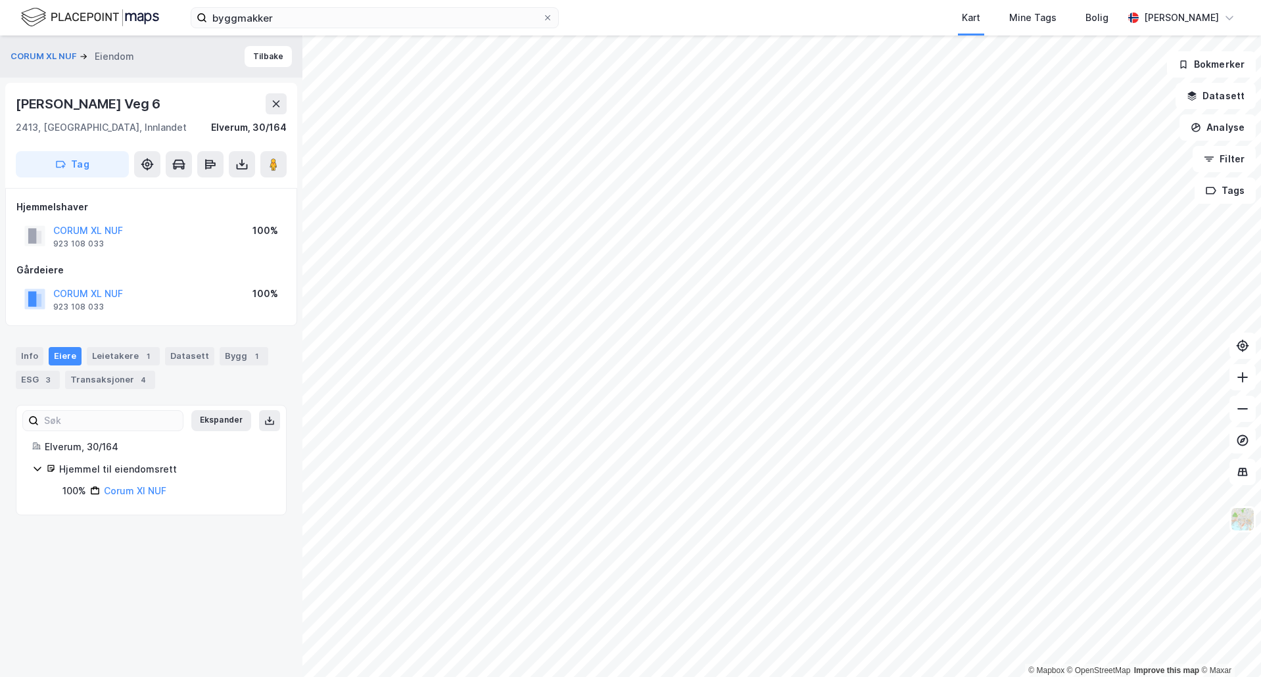
drag, startPoint x: 214, startPoint y: 258, endPoint x: 200, endPoint y: 260, distance: 13.2
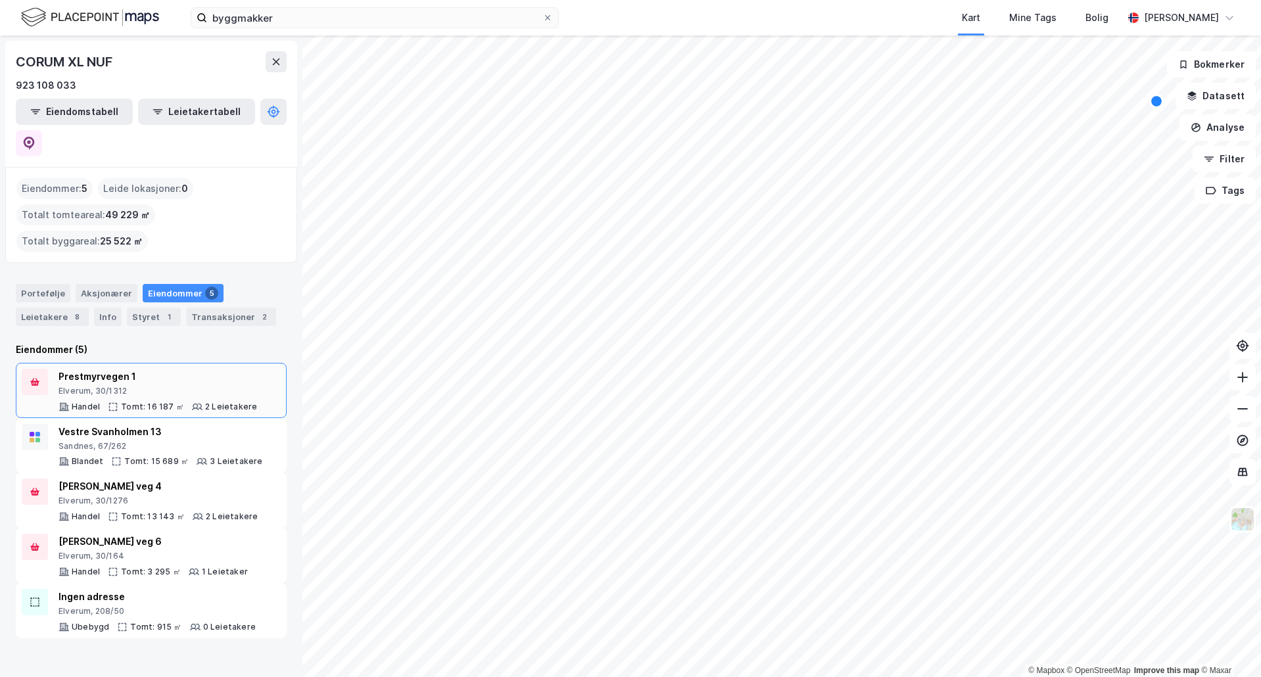
click at [199, 386] on div "Elverum, 30/1312" at bounding box center [157, 391] width 198 height 11
click at [150, 414] on div "Ingen adresse" at bounding box center [156, 597] width 197 height 16
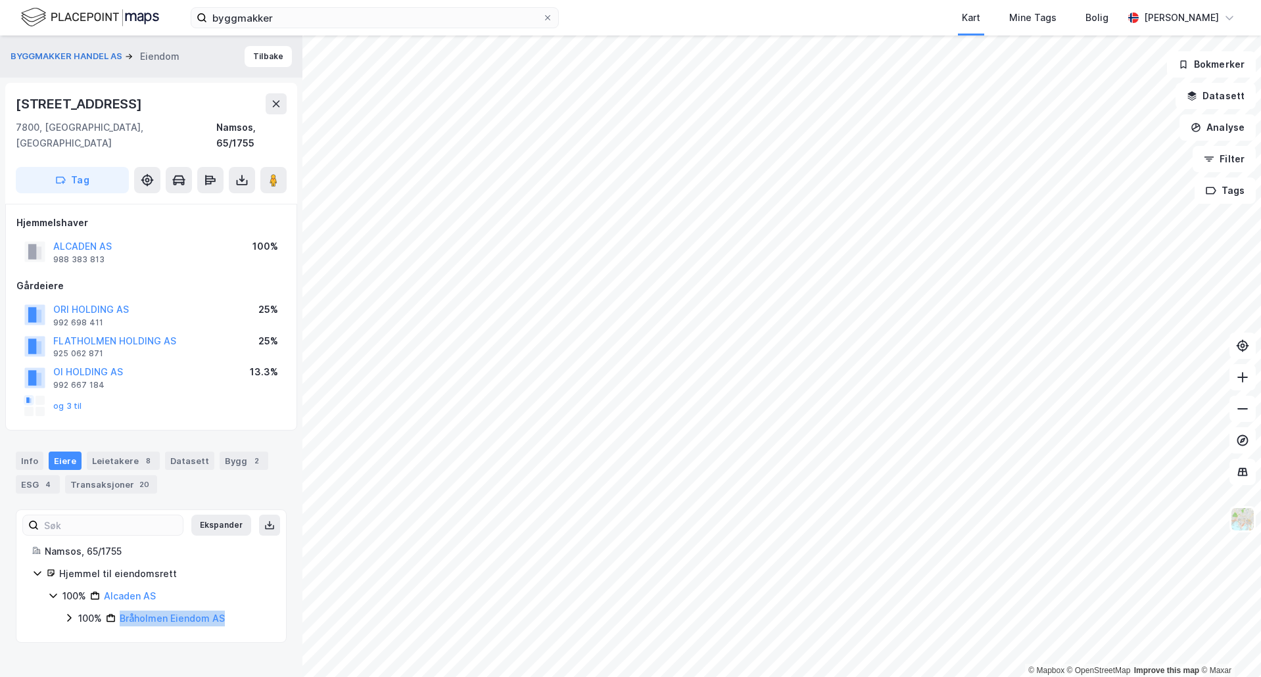
drag, startPoint x: 231, startPoint y: 601, endPoint x: 118, endPoint y: 610, distance: 114.0
click at [118, 414] on div "100% Bråholmen Eiendom AS" at bounding box center [174, 619] width 192 height 16
copy link "Bråholmen Eiendom AS"
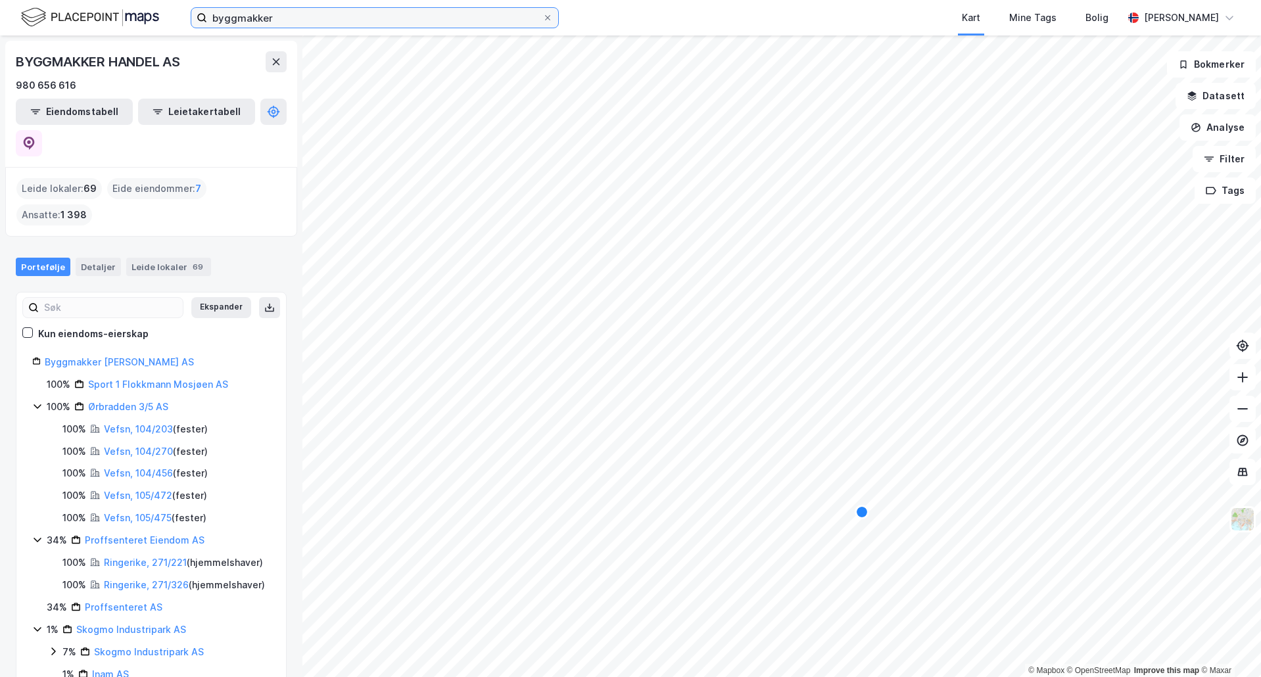
click at [411, 22] on input "byggmakker" at bounding box center [374, 18] width 335 height 20
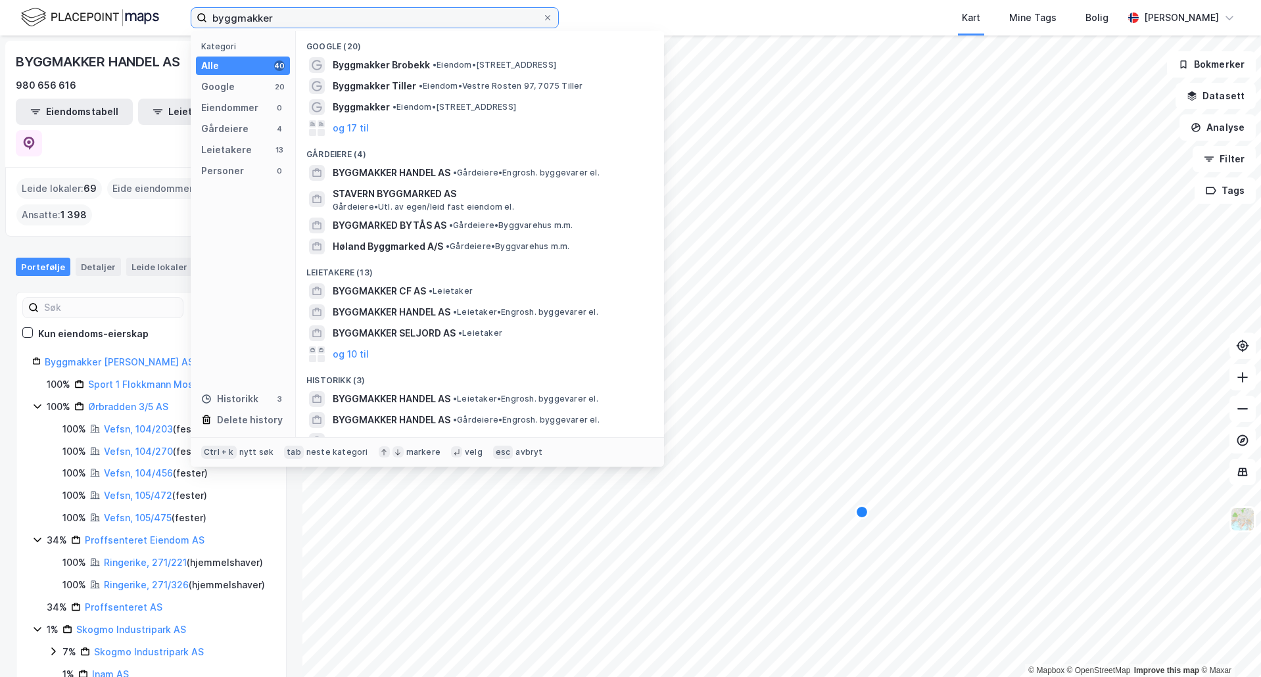
click at [411, 22] on input "byggmakker" at bounding box center [374, 18] width 335 height 20
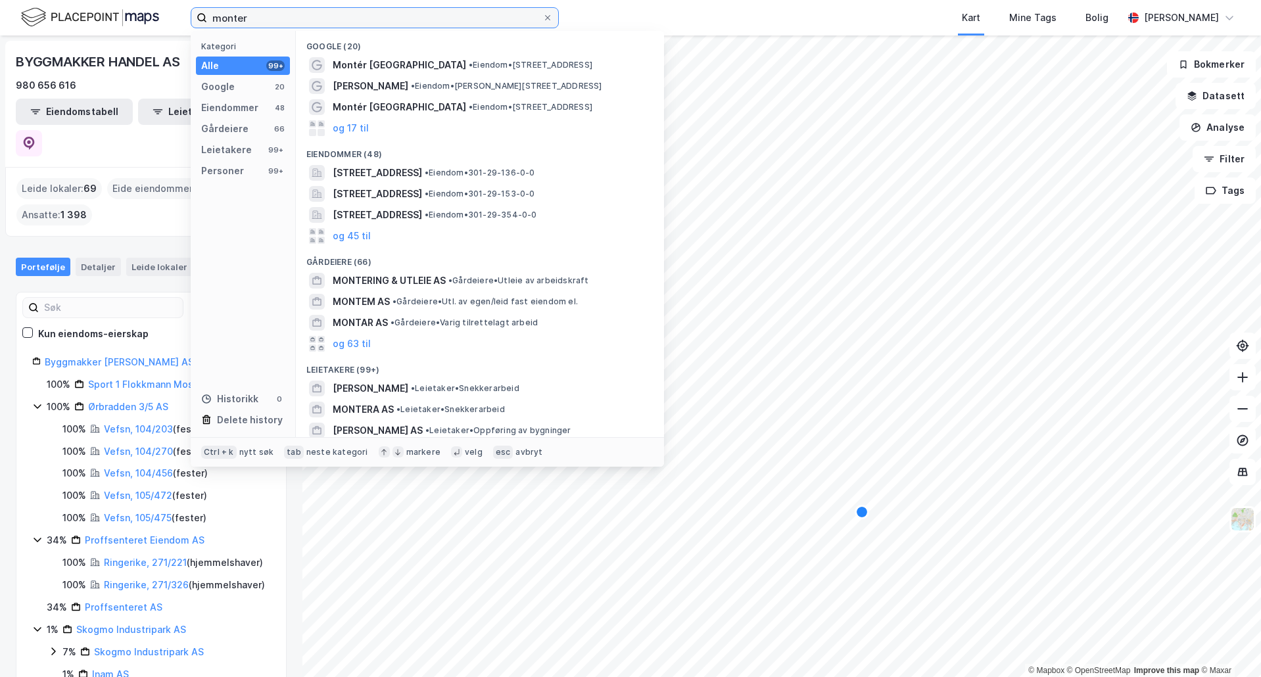
scroll to position [66, 0]
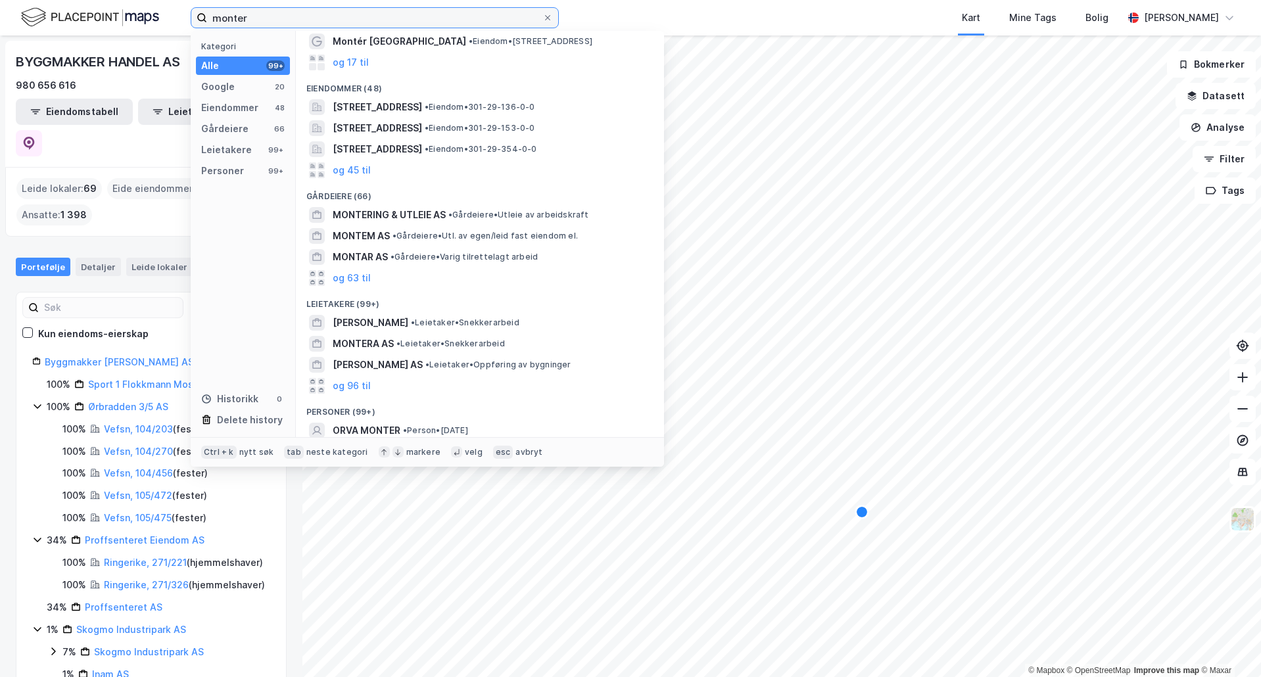
drag, startPoint x: 257, startPoint y: 16, endPoint x: 88, endPoint y: 13, distance: 169.0
click at [88, 13] on div "monter Kategori Alle 99+ Google 20 Eiendommer 48 Gårdeiere 66 Leietakere 99+ Pe…" at bounding box center [630, 17] width 1261 height 35
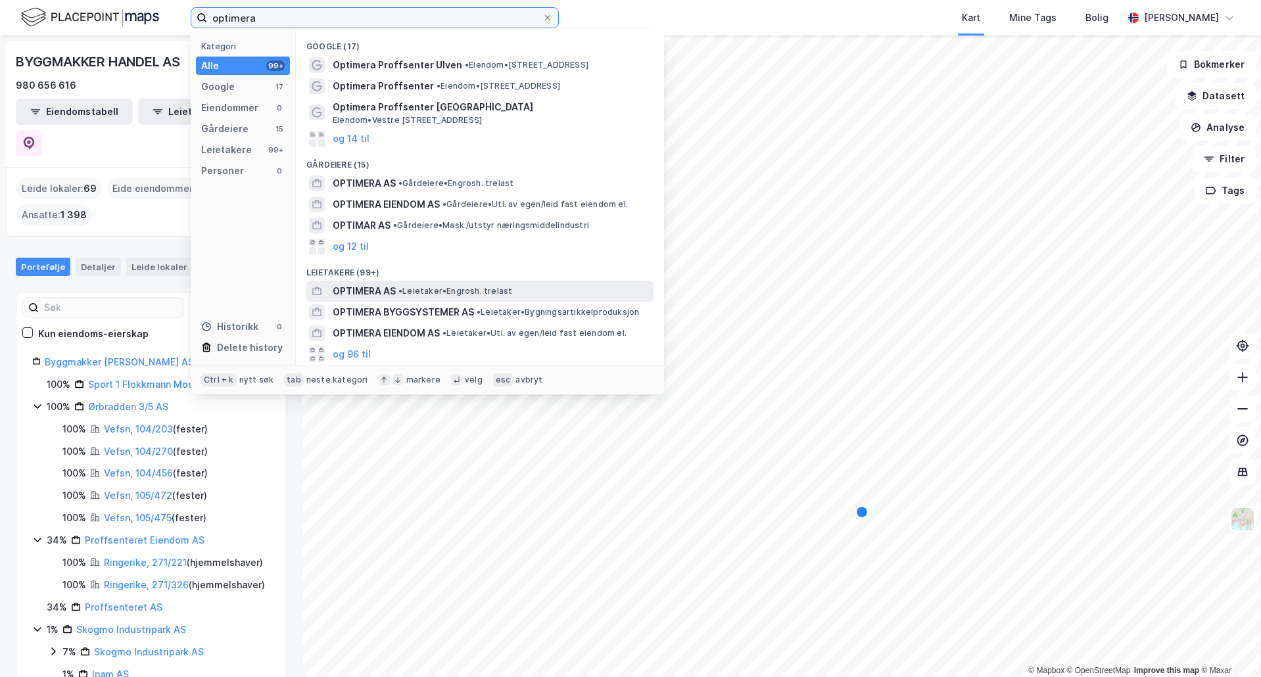
type input "optimera"
click at [525, 291] on div "OPTIMERA AS • Leietaker • Engrosh. trelast" at bounding box center [492, 291] width 318 height 16
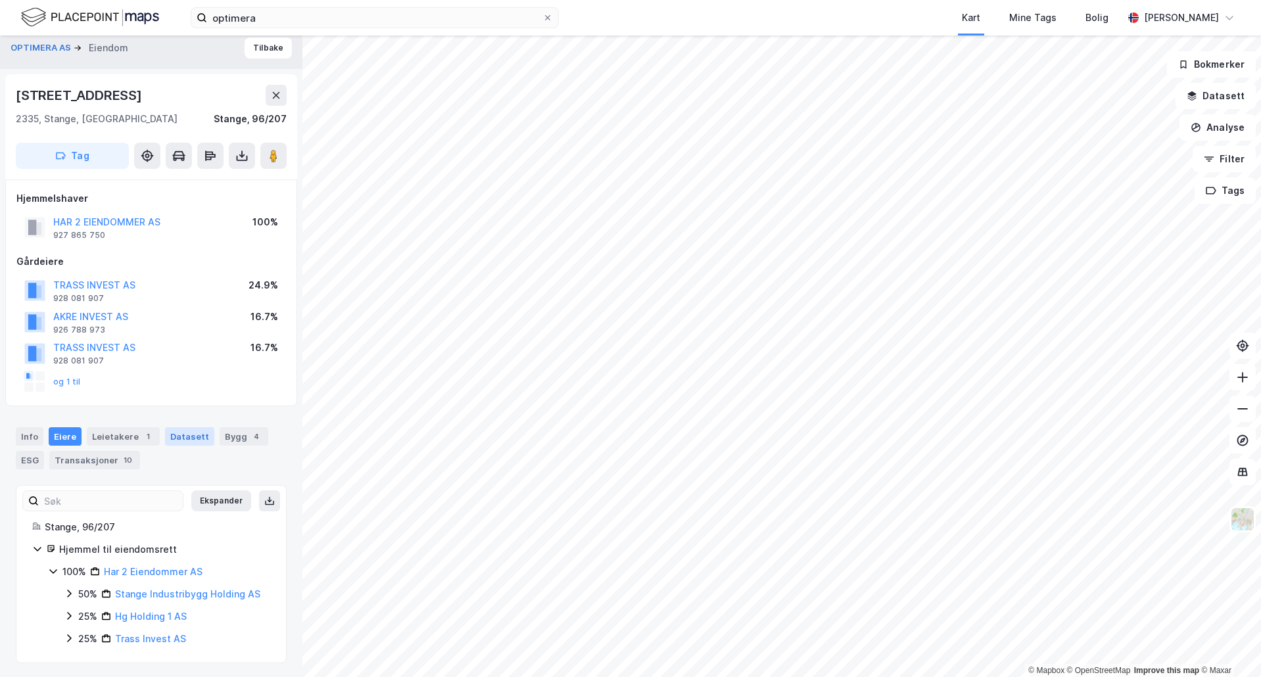
scroll to position [11, 0]
click at [0, 0] on button "HAR 2 EIENDOMMER AS" at bounding box center [0, 0] width 0 height 0
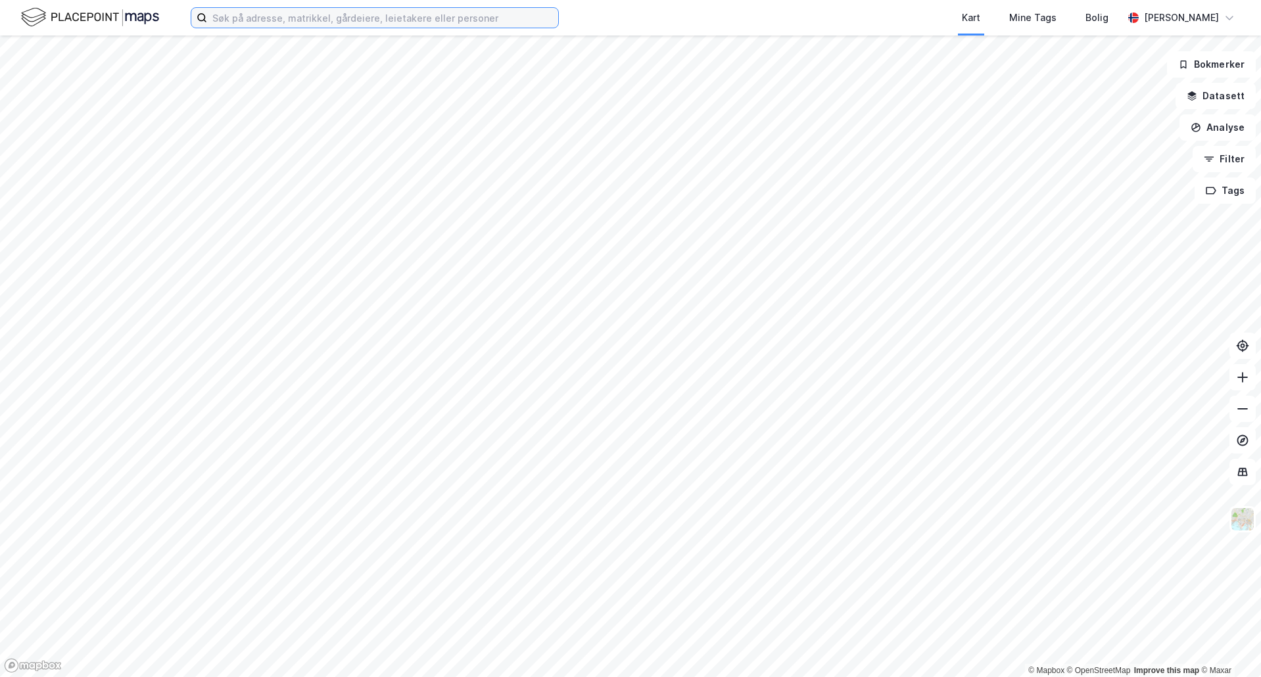
click at [272, 11] on input at bounding box center [382, 18] width 351 height 20
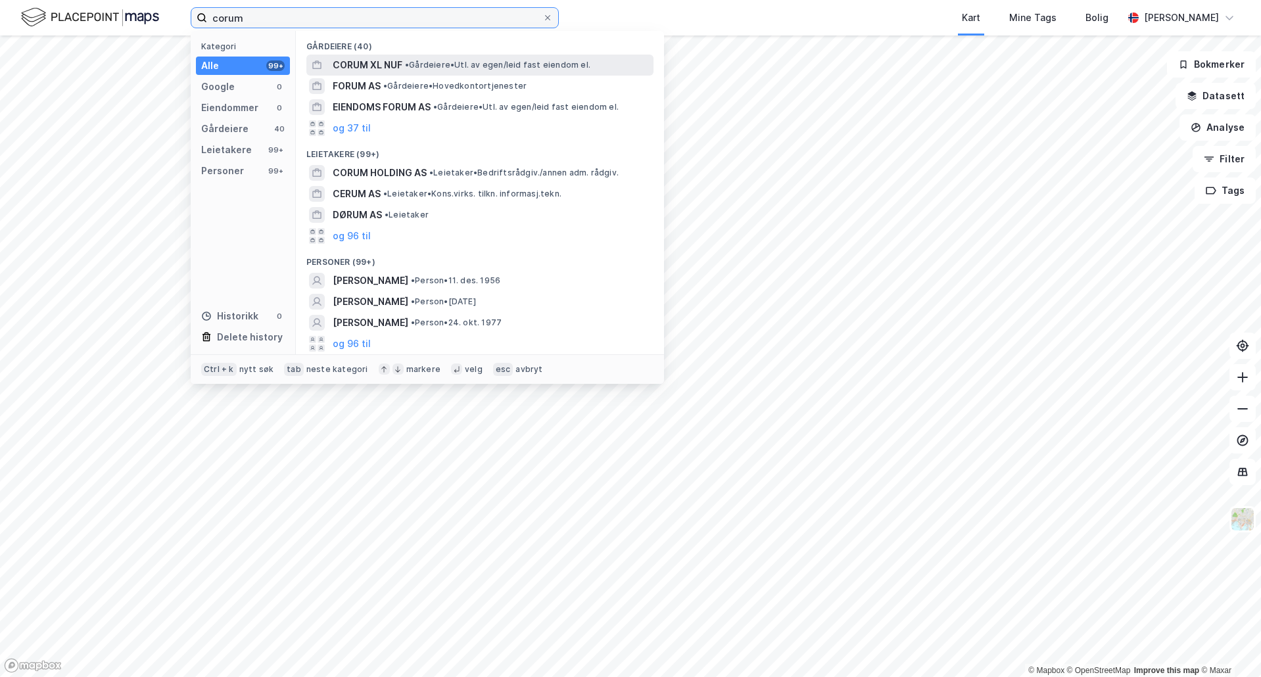
type input "corum"
click at [449, 65] on span "• Gårdeiere • Utl. av egen/leid fast eiendom el." at bounding box center [497, 65] width 185 height 11
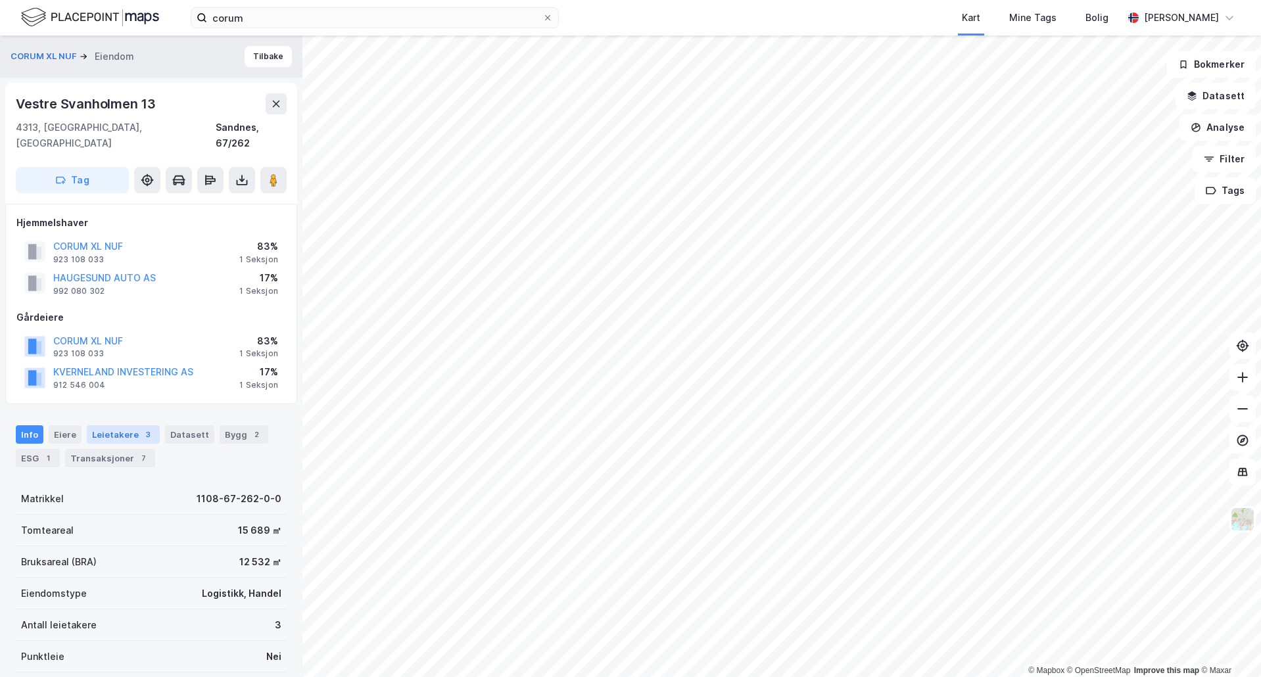
click at [117, 425] on div "Leietakere 3" at bounding box center [123, 434] width 73 height 18
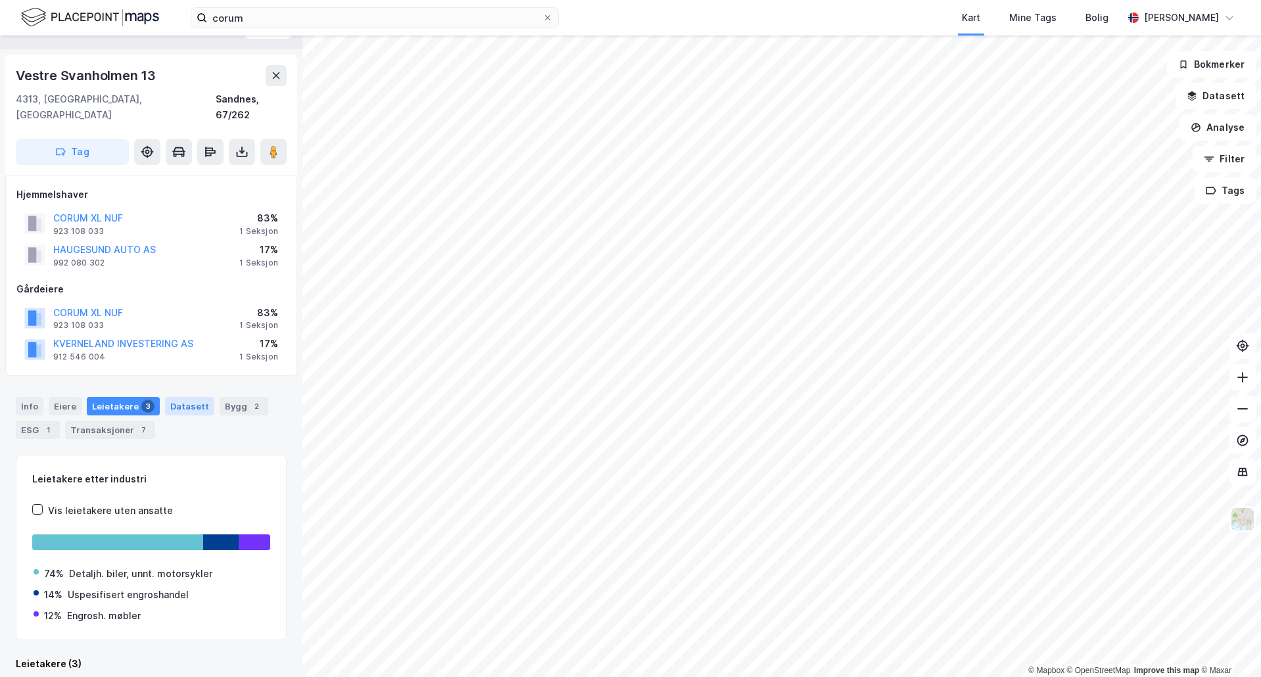
scroll to position [241, 0]
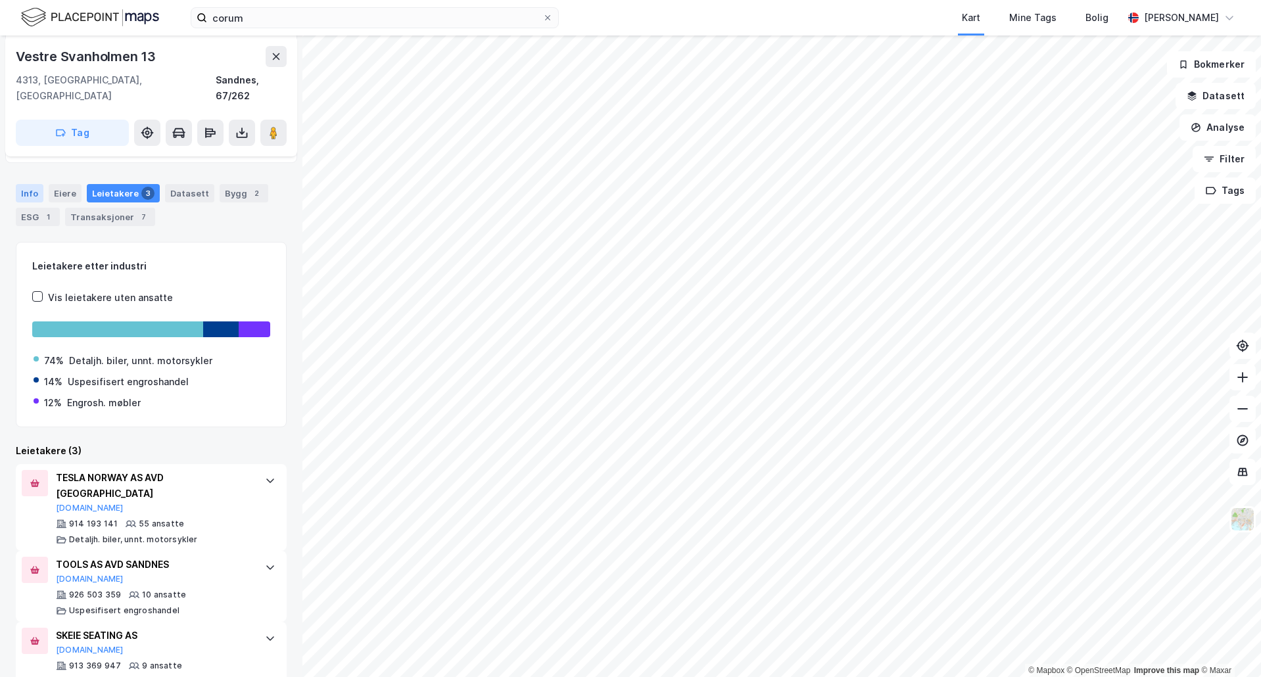
click at [39, 184] on div "Info" at bounding box center [30, 193] width 28 height 18
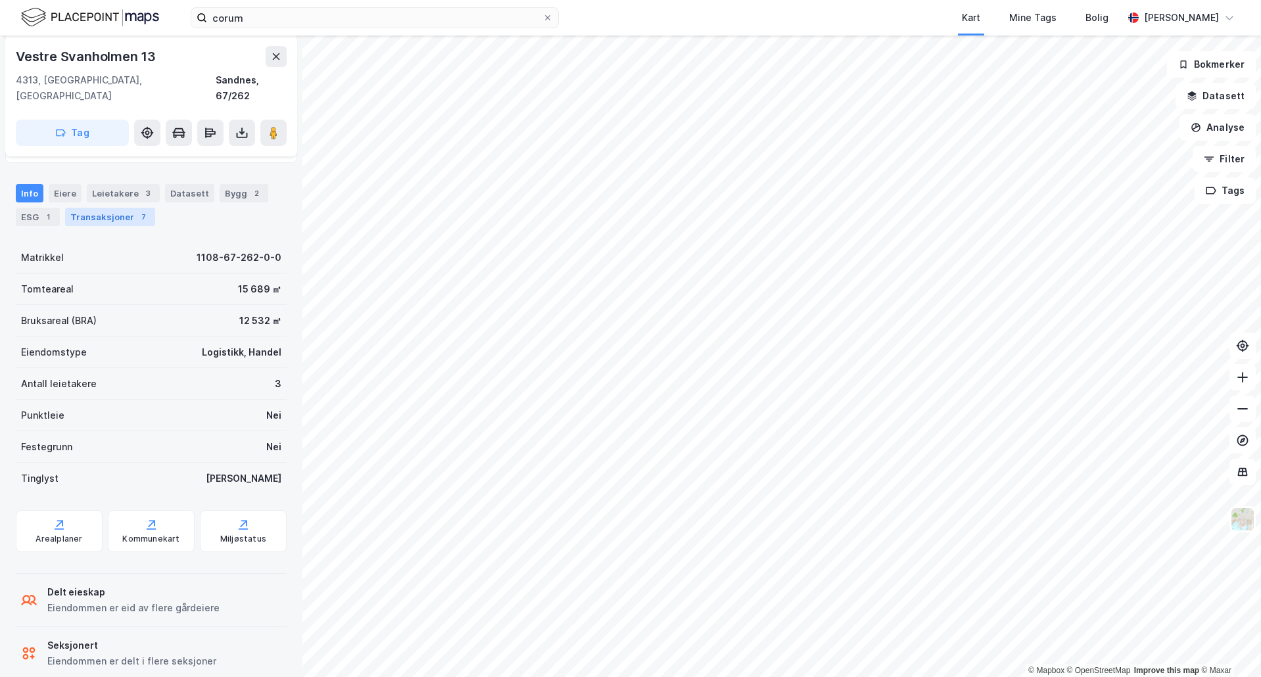
click at [124, 208] on div "Transaksjoner 7" at bounding box center [110, 217] width 90 height 18
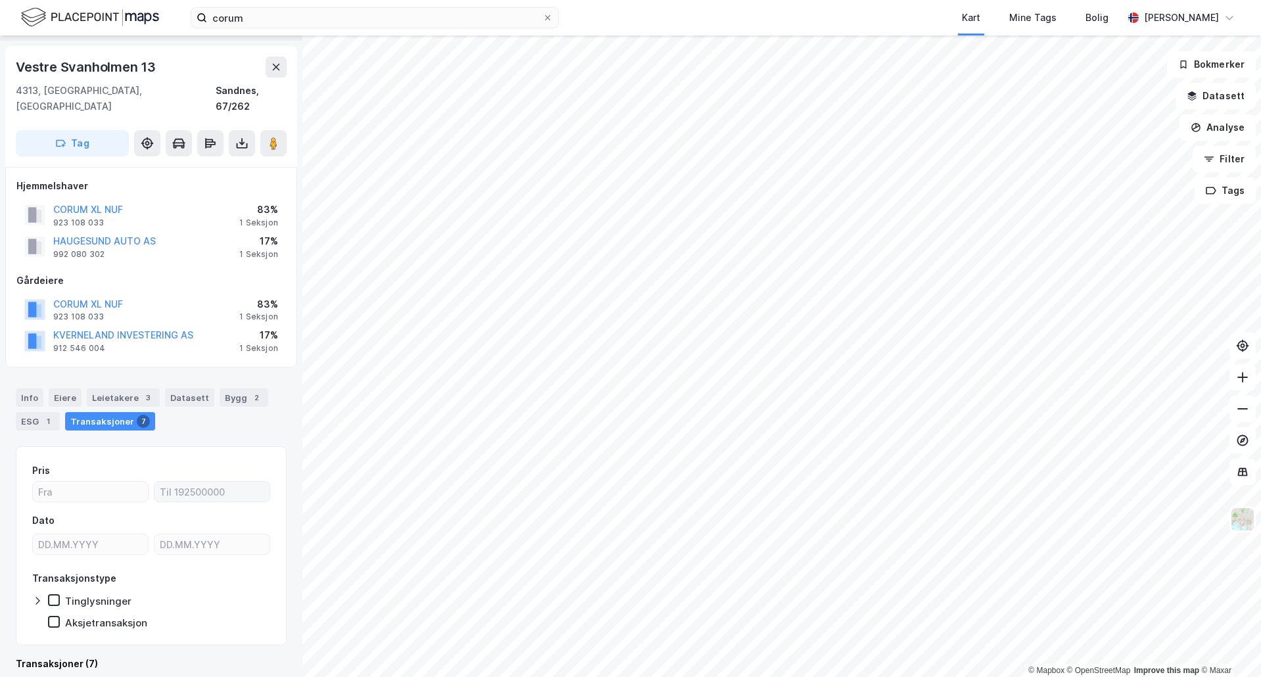
scroll to position [241, 0]
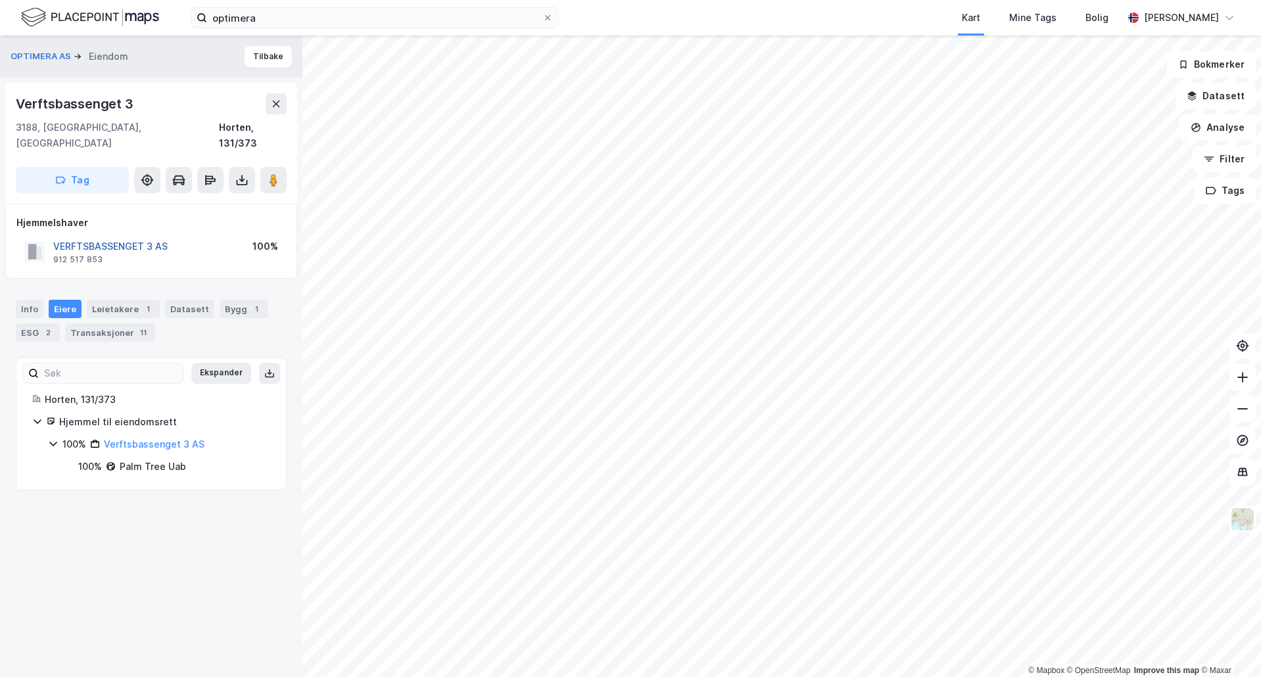
click at [0, 0] on button "VERFTSBASSENGET 3 AS" at bounding box center [0, 0] width 0 height 0
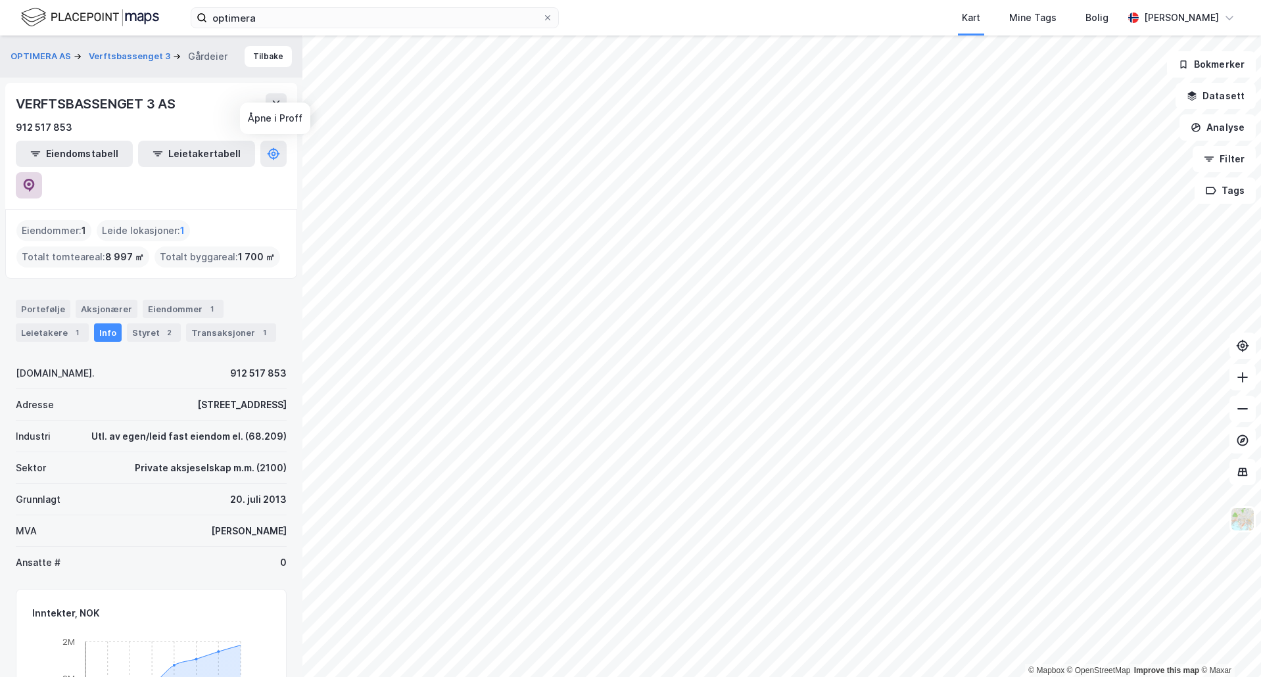
click at [35, 179] on icon at bounding box center [28, 185] width 13 height 13
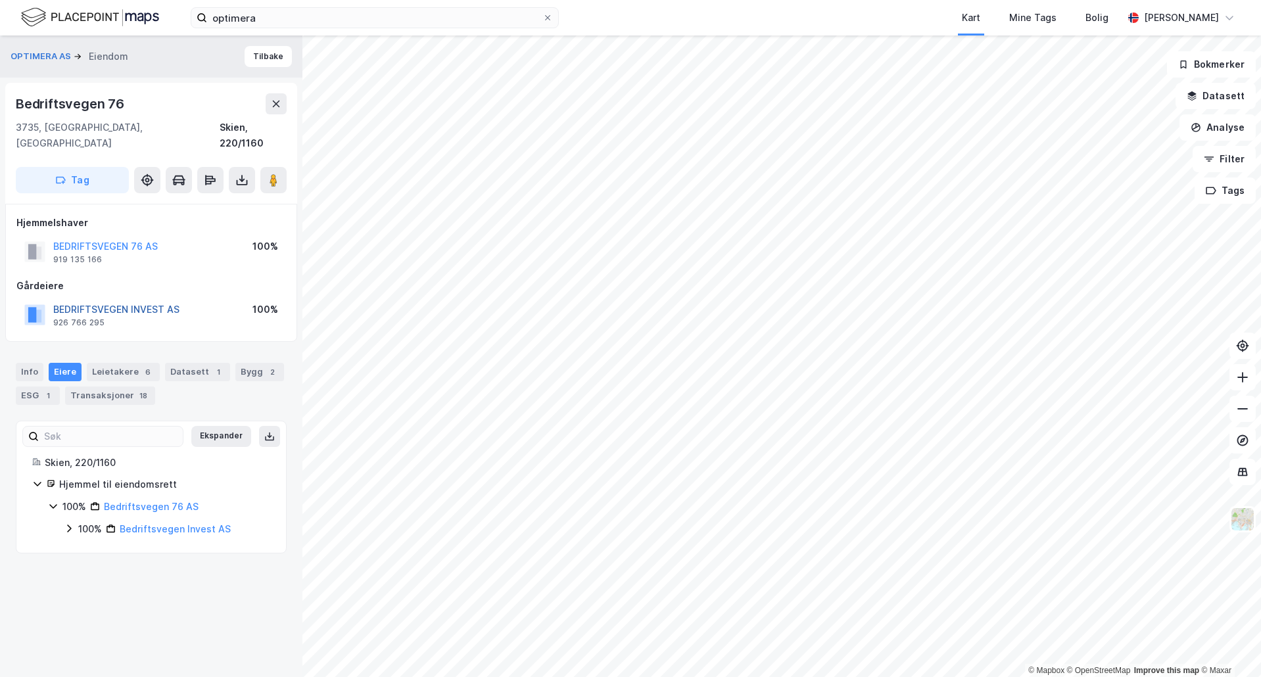
click at [0, 0] on button "BEDRIFTSVEGEN INVEST AS" at bounding box center [0, 0] width 0 height 0
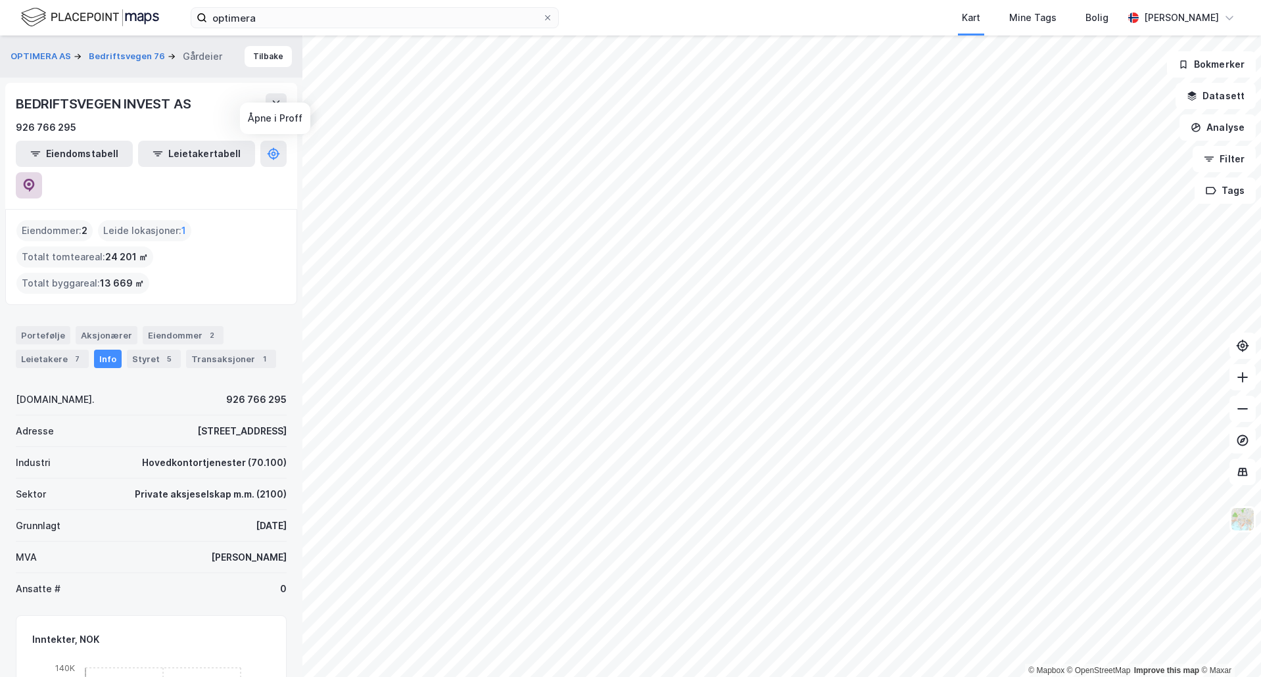
click at [35, 179] on icon at bounding box center [28, 185] width 13 height 13
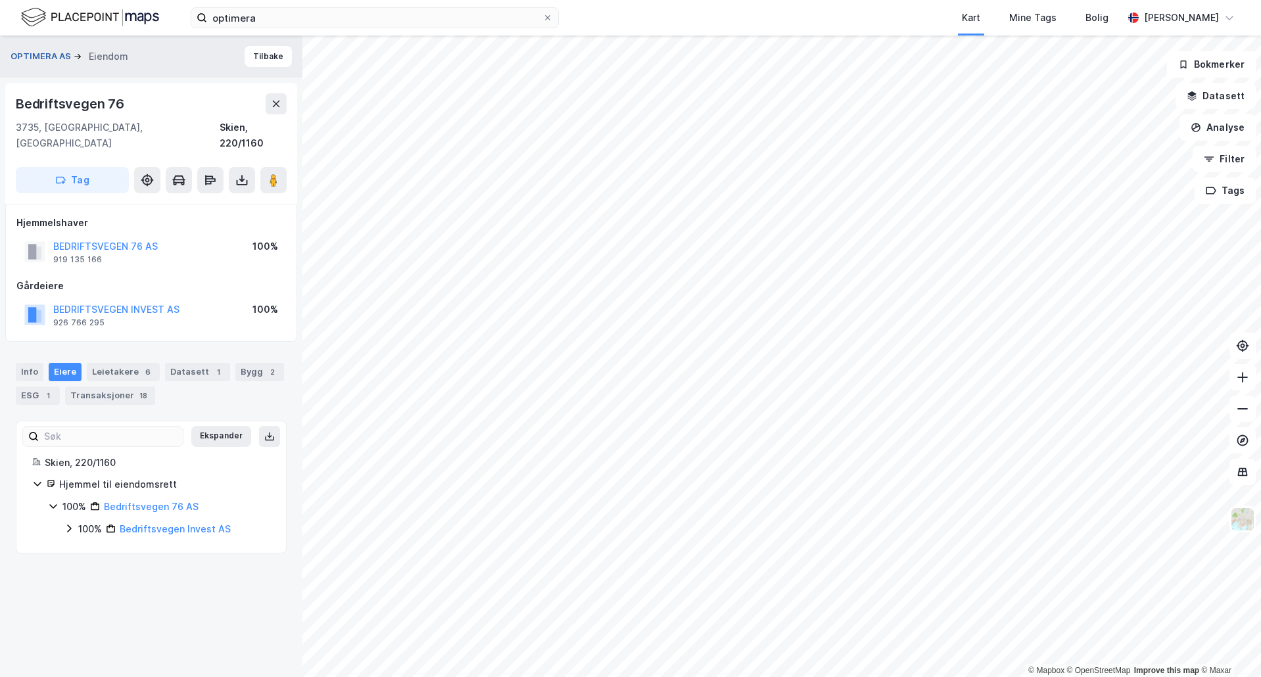
click at [40, 53] on button "OPTIMERA AS" at bounding box center [42, 56] width 63 height 13
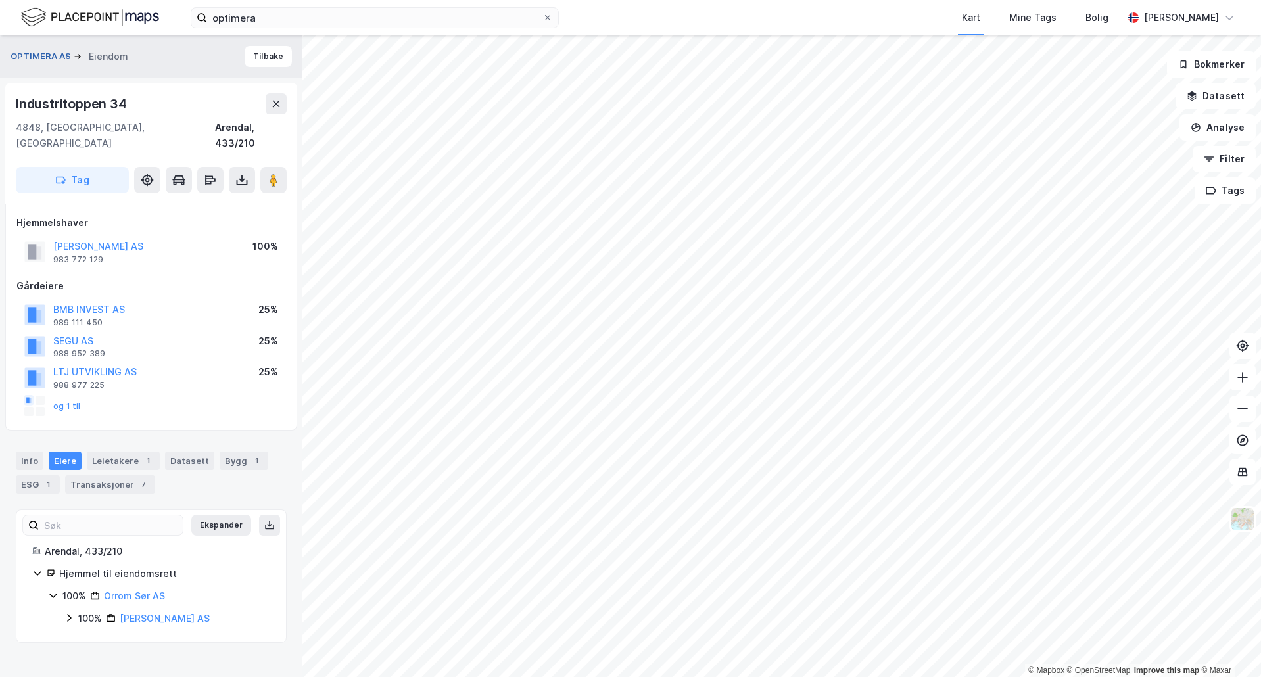
click at [32, 58] on button "OPTIMERA AS" at bounding box center [42, 56] width 63 height 13
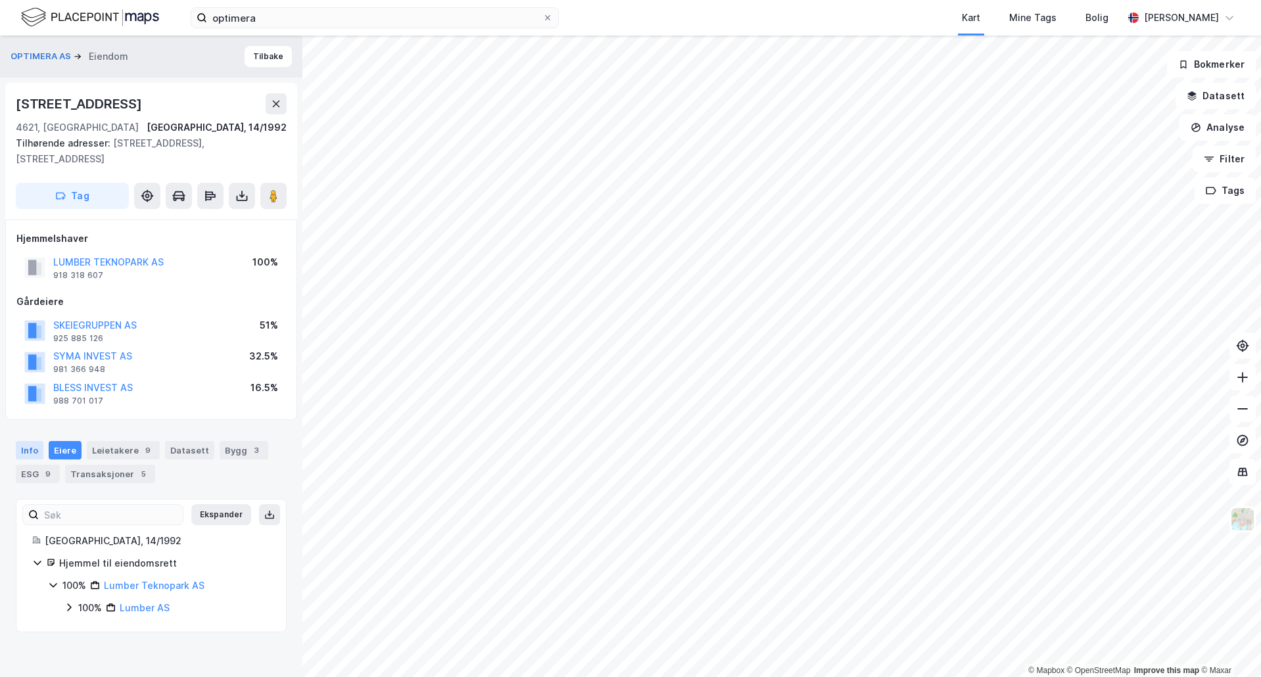
click at [41, 446] on div "Info" at bounding box center [30, 450] width 28 height 18
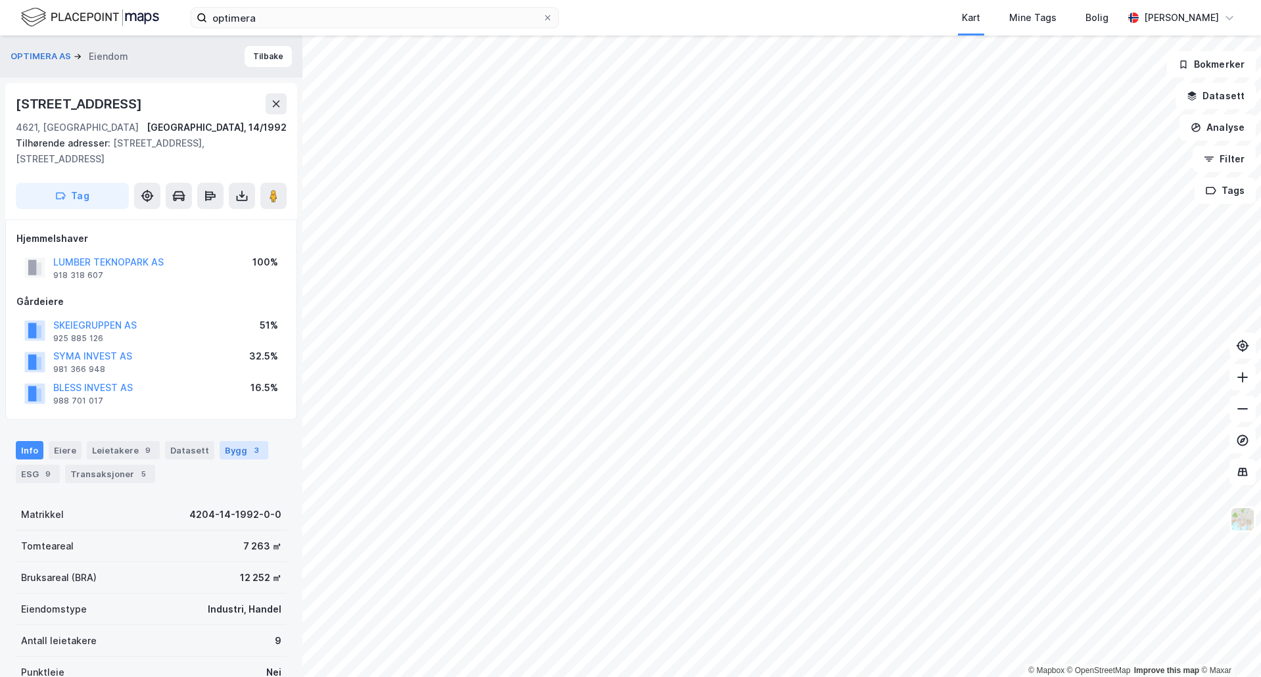
click at [250, 452] on div "3" at bounding box center [256, 450] width 13 height 13
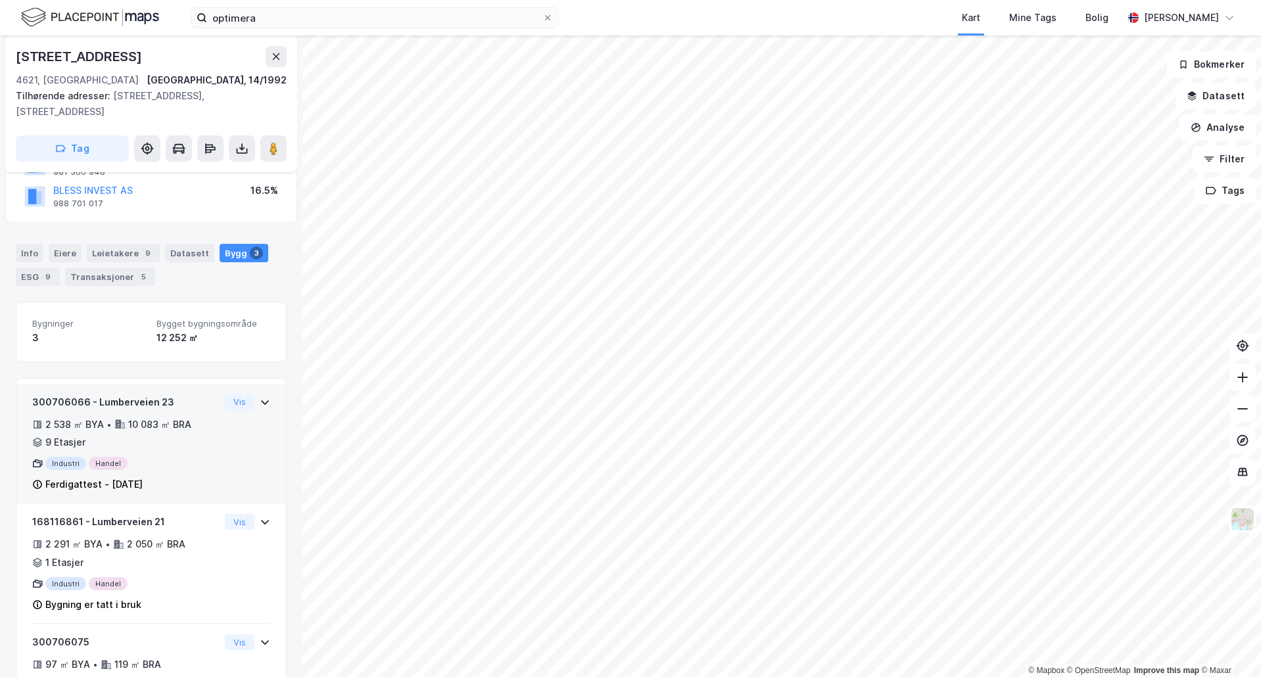
scroll to position [285, 0]
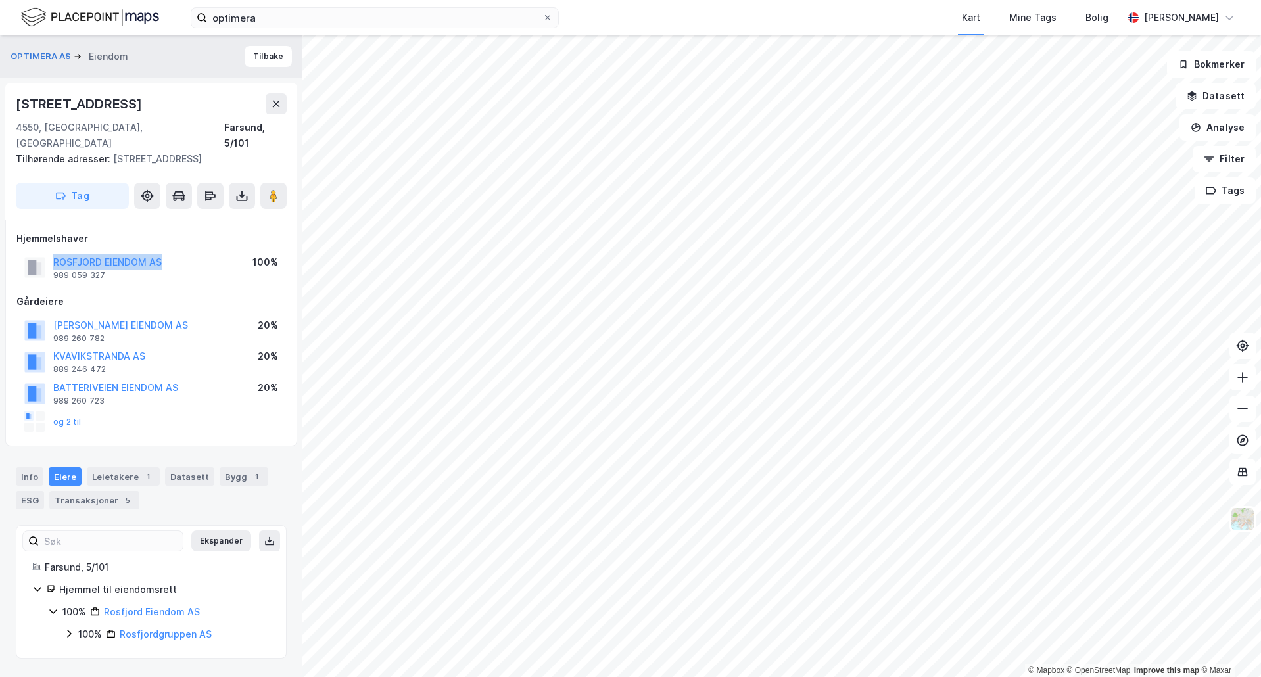
drag, startPoint x: 198, startPoint y: 247, endPoint x: 49, endPoint y: 250, distance: 149.2
click at [49, 252] on div "ROSFJORD EIENDOM AS 989 059 327 100%" at bounding box center [150, 268] width 269 height 32
copy button "ROSFJORD EIENDOM AS"
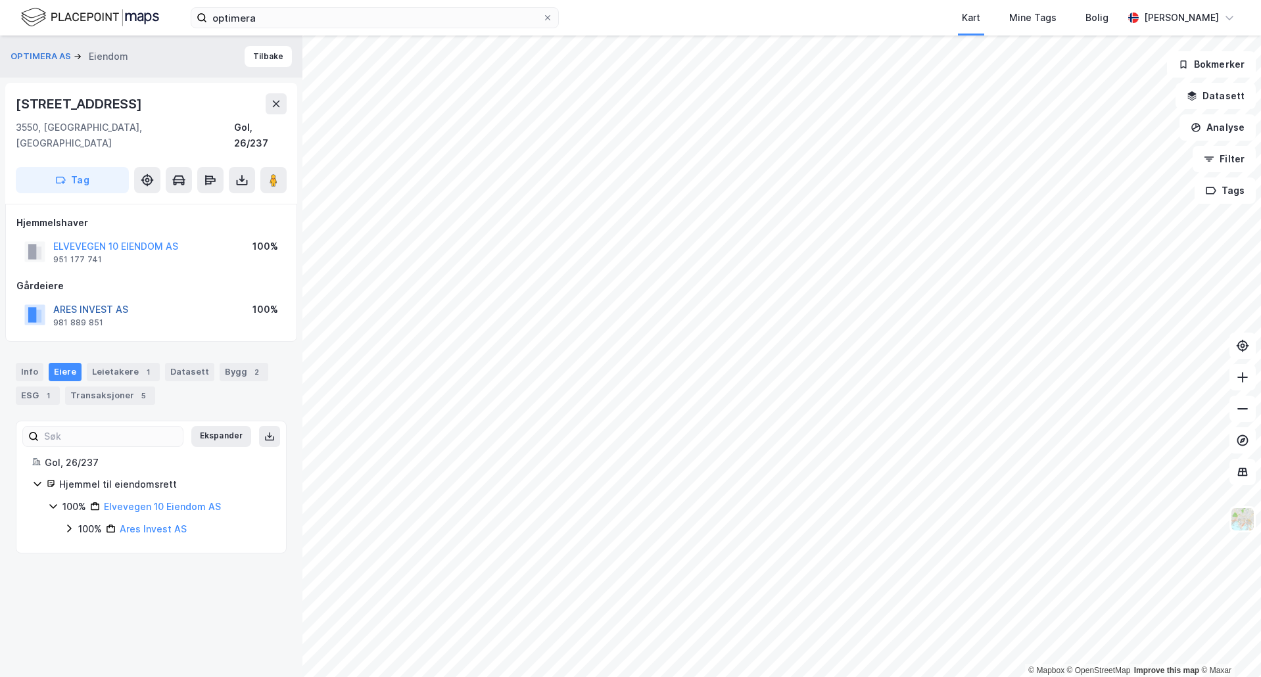
click at [0, 0] on button "ARES INVEST AS" at bounding box center [0, 0] width 0 height 0
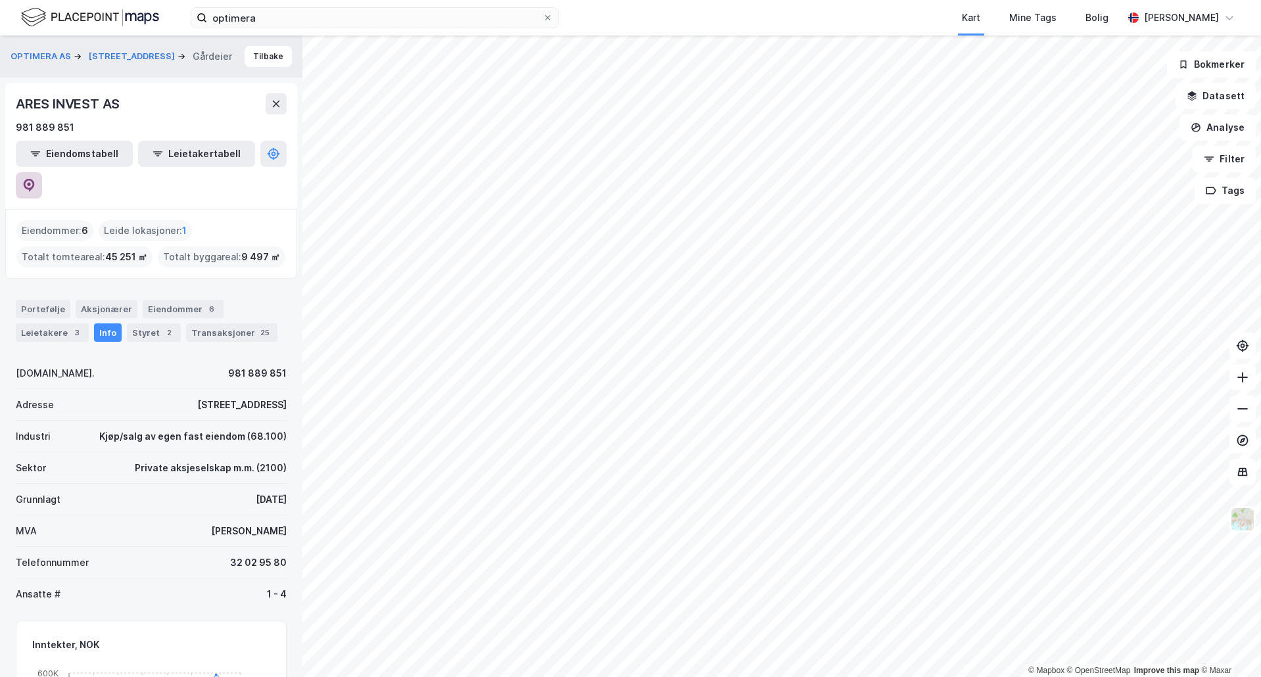
click at [35, 179] on icon at bounding box center [29, 185] width 11 height 13
click at [54, 56] on button "OPTIMERA AS" at bounding box center [42, 56] width 63 height 13
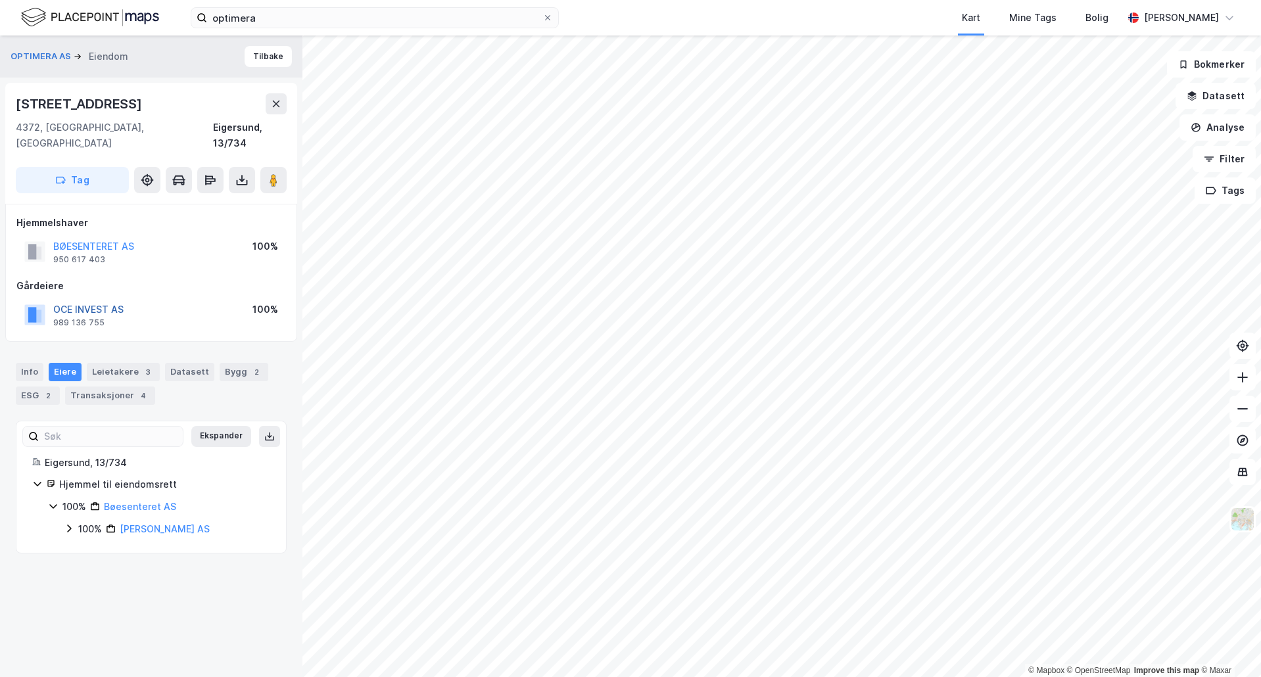
click at [0, 0] on button "OCE INVEST AS" at bounding box center [0, 0] width 0 height 0
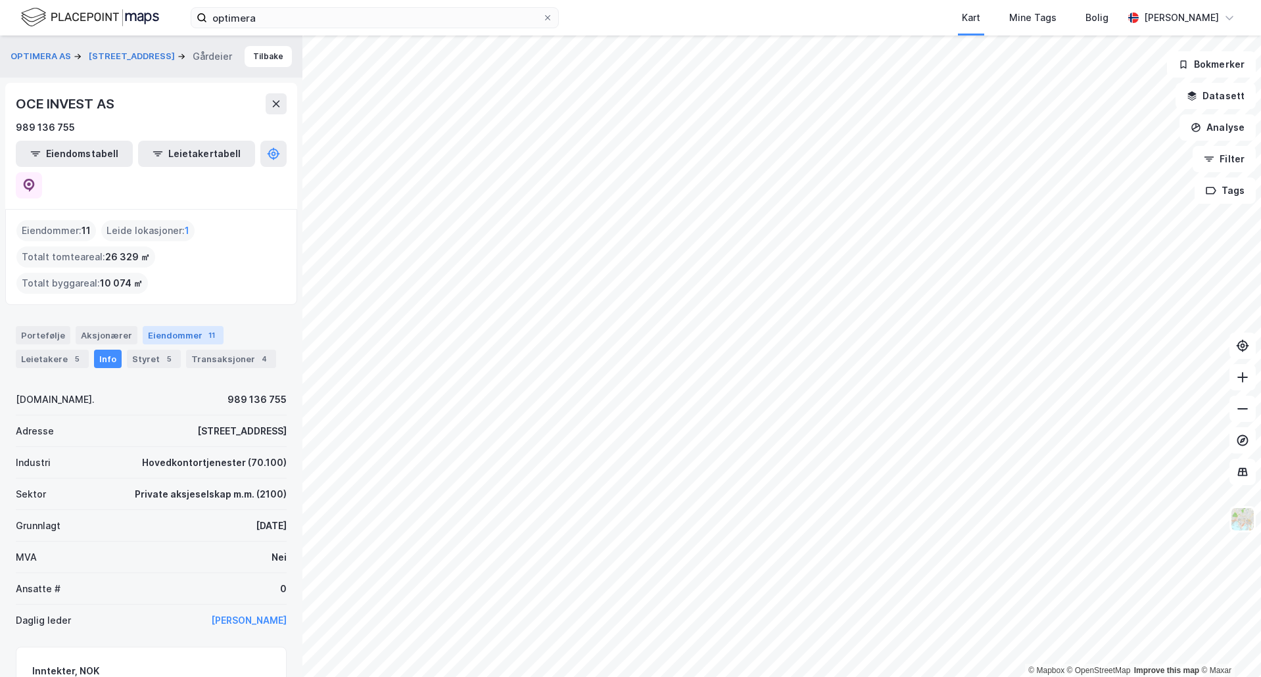
click at [164, 326] on div "Eiendommer 11" at bounding box center [183, 335] width 81 height 18
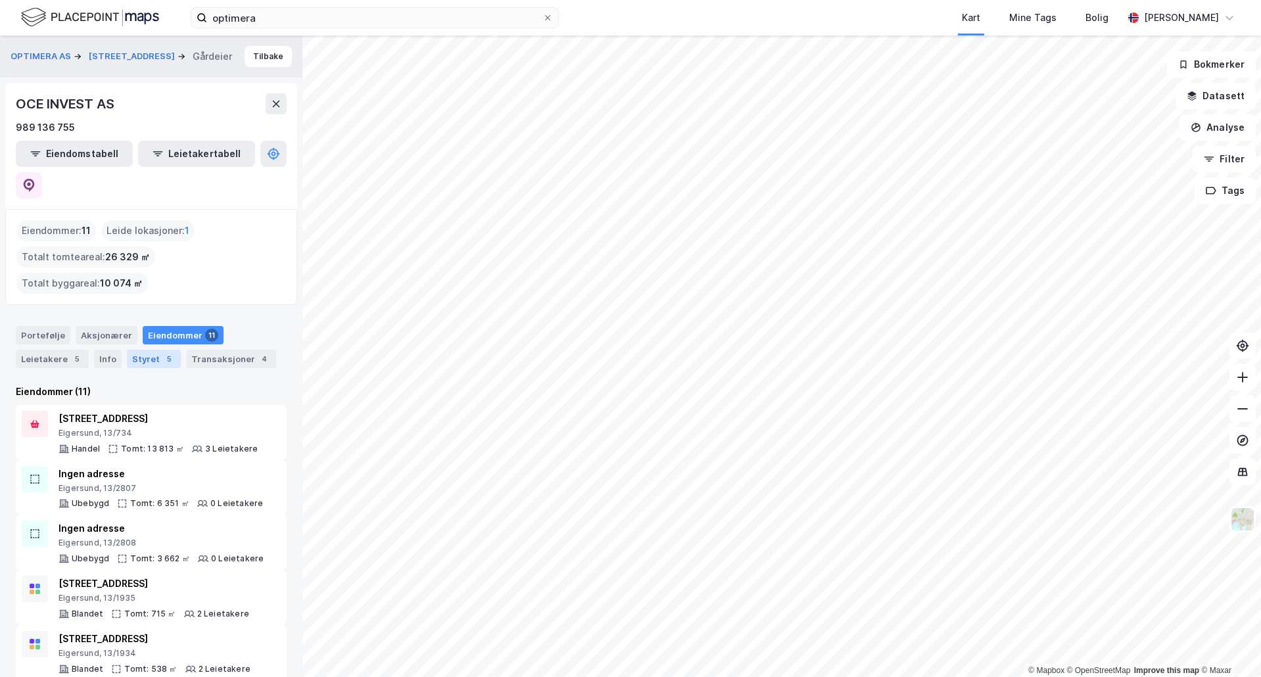
click at [152, 350] on div "Styret 5" at bounding box center [154, 359] width 54 height 18
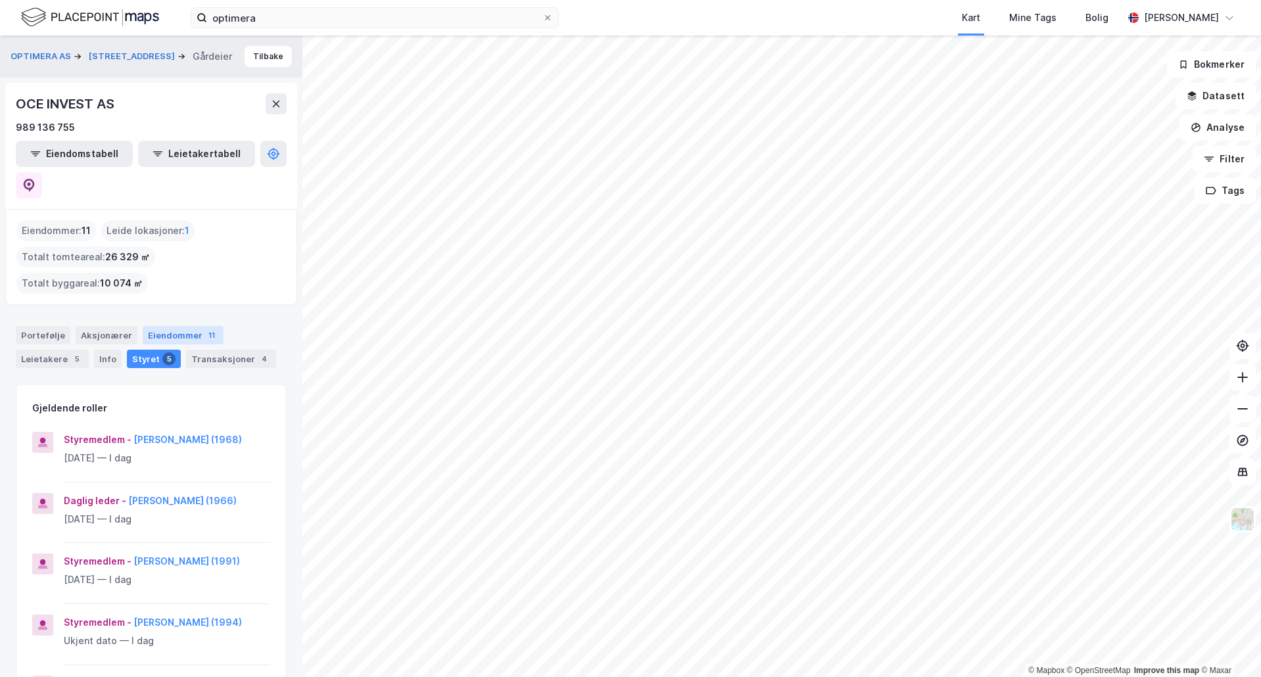
click at [185, 326] on div "Eiendommer 11" at bounding box center [183, 335] width 81 height 18
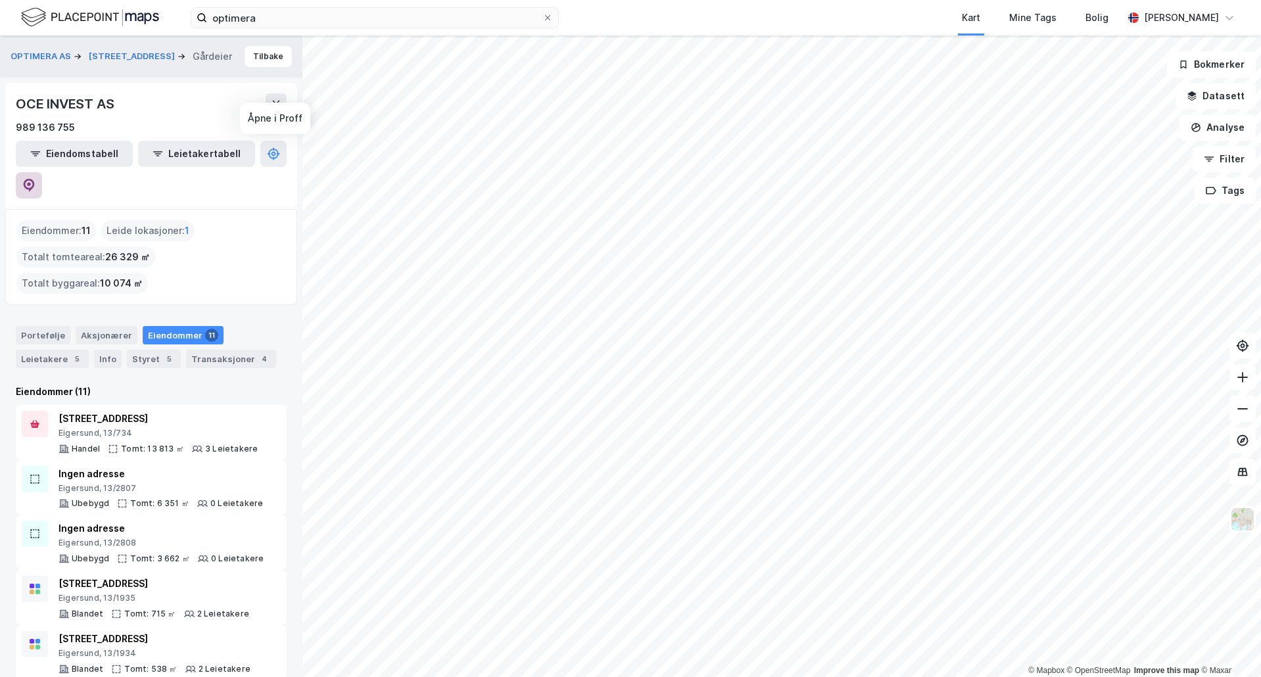
click at [35, 179] on icon at bounding box center [28, 185] width 13 height 13
